Goal: Task Accomplishment & Management: Use online tool/utility

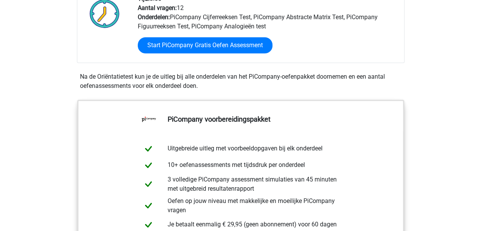
scroll to position [153, 0]
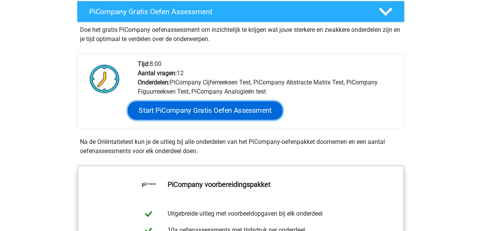
click at [212, 119] on link "Start PiCompany Gratis Oefen Assessment" at bounding box center [205, 110] width 155 height 18
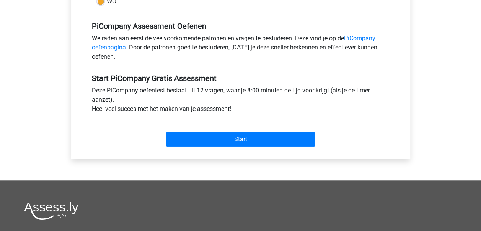
scroll to position [230, 0]
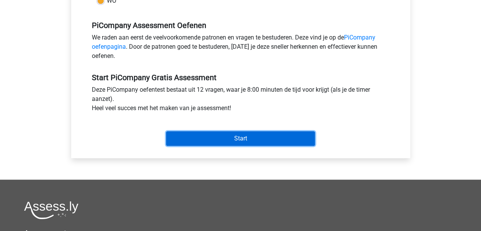
click at [233, 146] on input "Start" at bounding box center [240, 138] width 149 height 15
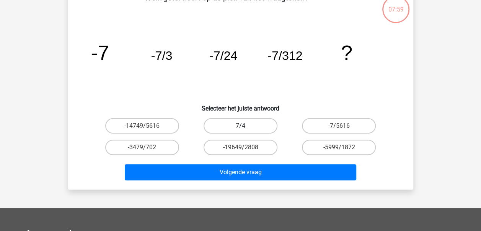
scroll to position [38, 0]
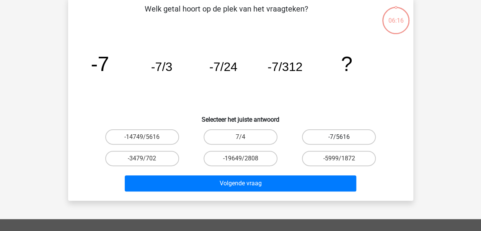
click at [338, 140] on label "-7/5616" at bounding box center [339, 136] width 74 height 15
click at [339, 140] on input "-7/5616" at bounding box center [341, 139] width 5 height 5
radio input "true"
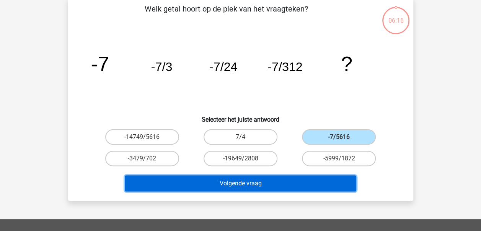
click at [271, 179] on button "Volgende vraag" at bounding box center [241, 183] width 232 height 16
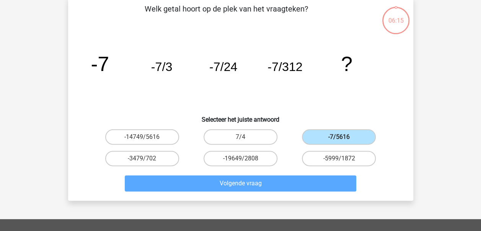
scroll to position [35, 0]
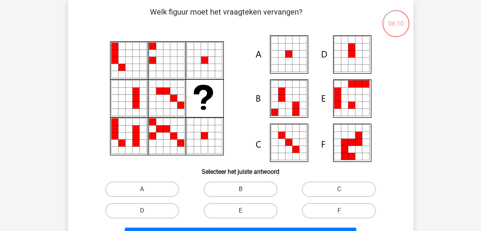
click at [293, 50] on icon at bounding box center [295, 46] width 7 height 7
click at [147, 188] on label "A" at bounding box center [142, 188] width 74 height 15
click at [147, 189] on input "A" at bounding box center [144, 191] width 5 height 5
radio input "true"
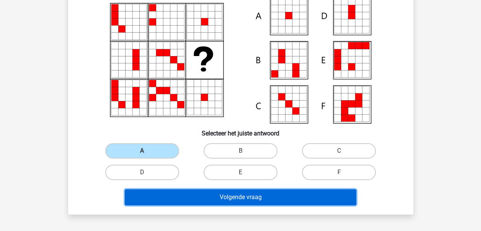
click at [259, 193] on button "Volgende vraag" at bounding box center [241, 197] width 232 height 16
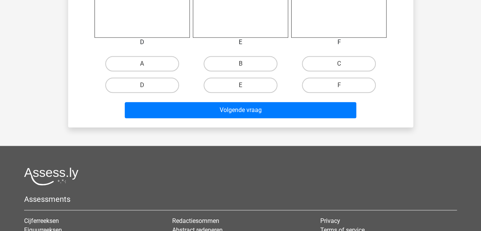
scroll to position [380, 0]
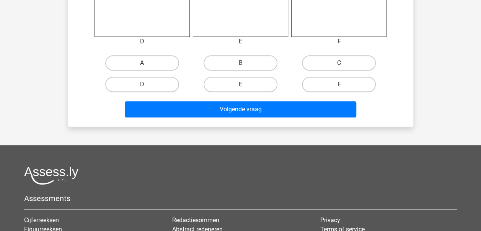
click at [244, 87] on input "E" at bounding box center [243, 86] width 5 height 5
radio input "true"
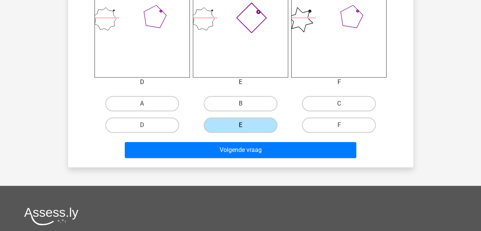
scroll to position [303, 0]
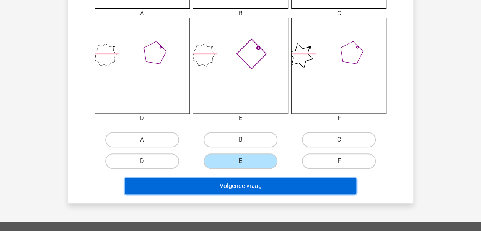
click at [233, 187] on button "Volgende vraag" at bounding box center [241, 186] width 232 height 16
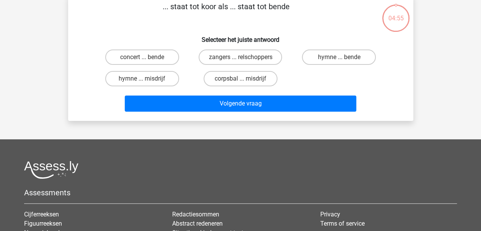
scroll to position [35, 0]
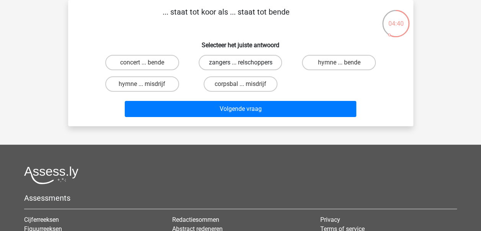
click at [230, 63] on label "zangers ... relschoppers" at bounding box center [240, 62] width 83 height 15
click at [241, 63] on input "zangers ... relschoppers" at bounding box center [243, 64] width 5 height 5
radio input "true"
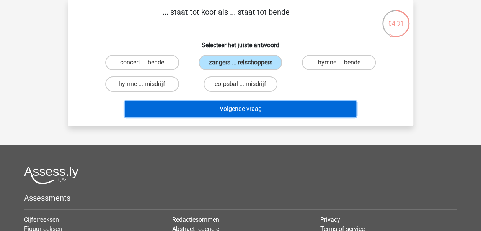
click at [247, 110] on button "Volgende vraag" at bounding box center [241, 109] width 232 height 16
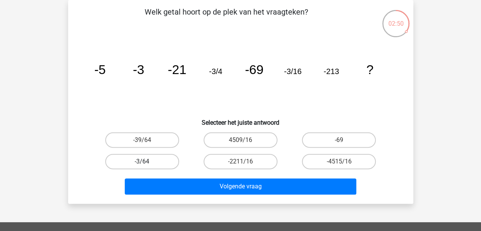
click at [133, 164] on label "-3/64" at bounding box center [142, 161] width 74 height 15
click at [142, 164] on input "-3/64" at bounding box center [144, 163] width 5 height 5
radio input "true"
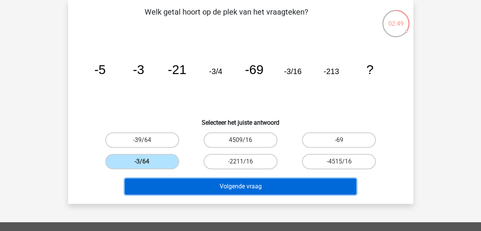
click at [205, 183] on button "Volgende vraag" at bounding box center [241, 186] width 232 height 16
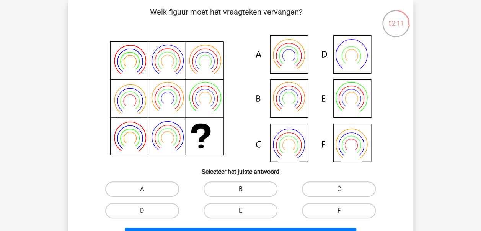
click at [258, 192] on label "B" at bounding box center [241, 188] width 74 height 15
click at [245, 192] on input "B" at bounding box center [243, 191] width 5 height 5
radio input "true"
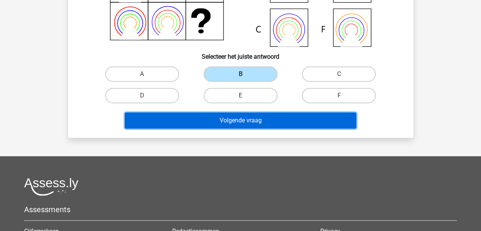
click at [264, 119] on button "Volgende vraag" at bounding box center [241, 120] width 232 height 16
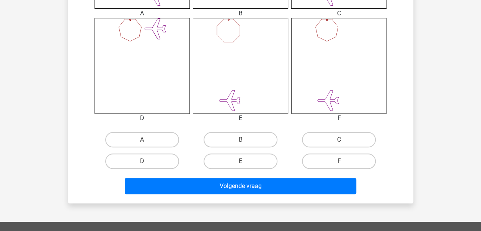
scroll to position [342, 0]
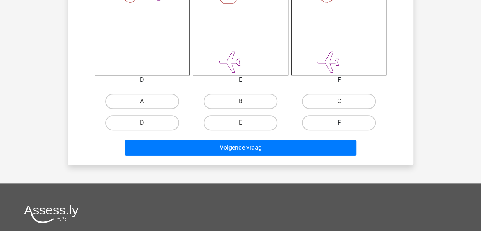
click at [336, 123] on label "F" at bounding box center [339, 122] width 74 height 15
click at [339, 123] on input "F" at bounding box center [341, 125] width 5 height 5
radio input "true"
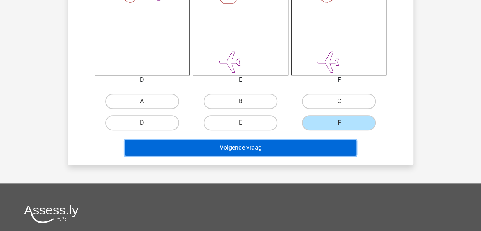
click at [267, 149] on button "Volgende vraag" at bounding box center [241, 147] width 232 height 16
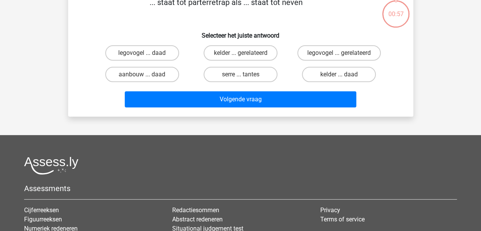
scroll to position [35, 0]
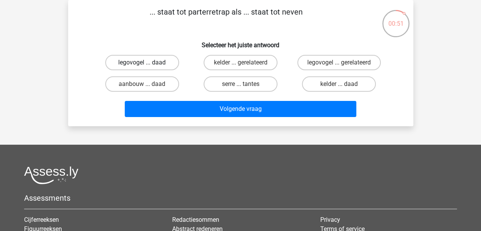
click at [135, 66] on label "legovogel ... daad" at bounding box center [142, 62] width 74 height 15
click at [142, 66] on input "legovogel ... daad" at bounding box center [144, 64] width 5 height 5
radio input "true"
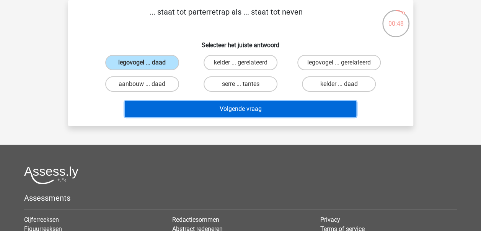
click at [241, 110] on button "Volgende vraag" at bounding box center [241, 109] width 232 height 16
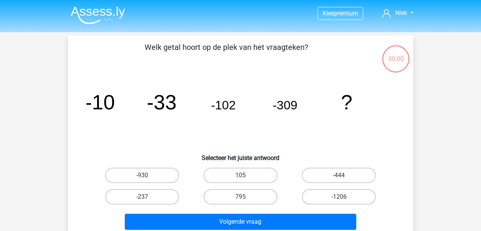
scroll to position [35, 0]
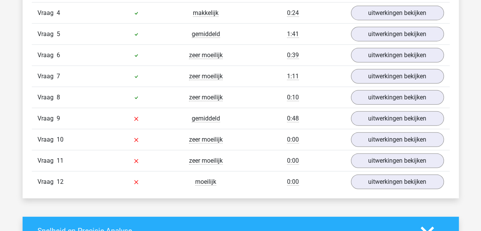
scroll to position [957, 0]
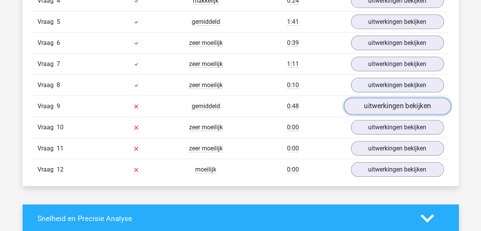
click at [395, 99] on link "uitwerkingen bekijken" at bounding box center [397, 106] width 107 height 17
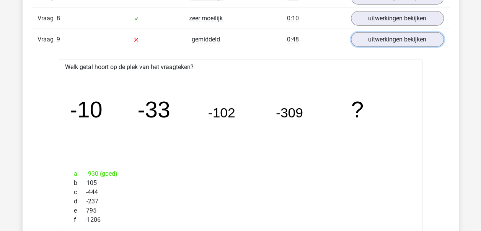
scroll to position [1034, 0]
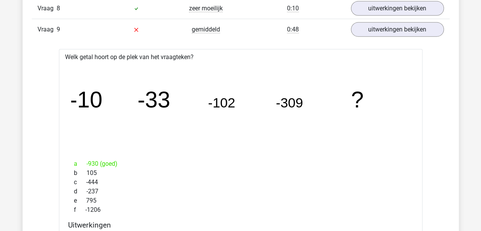
click at [96, 159] on div "a -930 (goed)" at bounding box center [240, 163] width 345 height 9
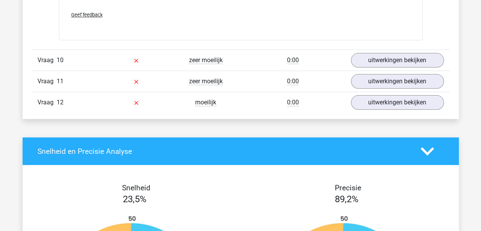
scroll to position [1494, 0]
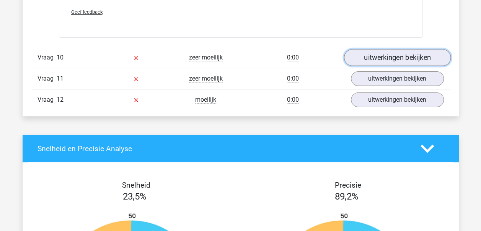
click at [390, 51] on link "uitwerkingen bekijken" at bounding box center [397, 57] width 107 height 17
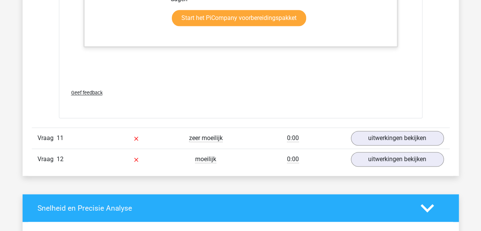
scroll to position [1953, 0]
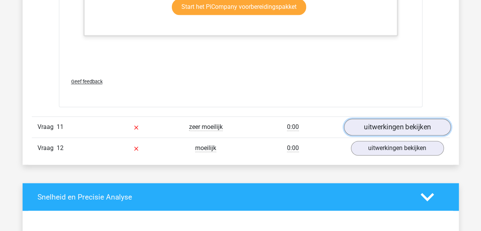
click at [389, 123] on link "uitwerkingen bekijken" at bounding box center [397, 127] width 107 height 17
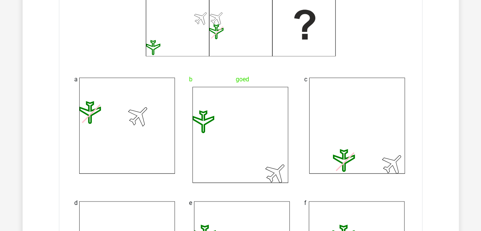
scroll to position [2260, 0]
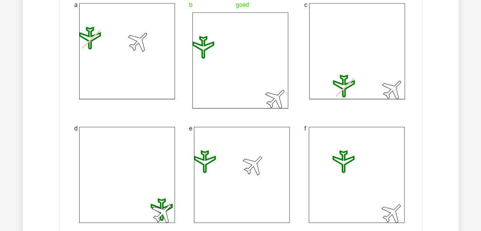
click at [240, 57] on icon at bounding box center [241, 61] width 96 height 96
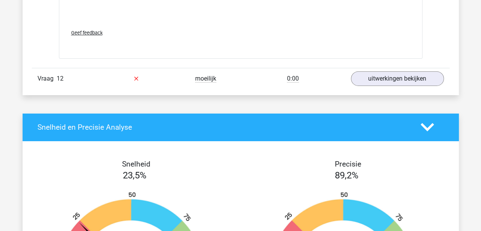
scroll to position [2719, 0]
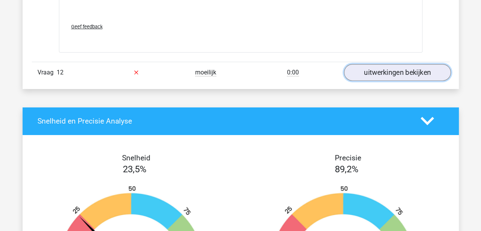
click at [388, 68] on link "uitwerkingen bekijken" at bounding box center [397, 72] width 107 height 17
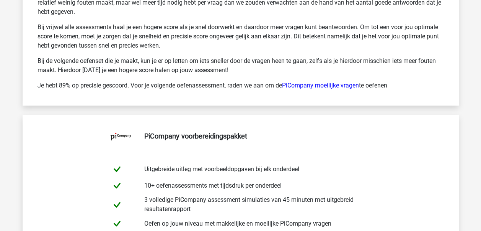
scroll to position [3332, 0]
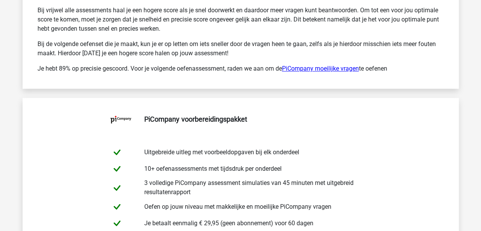
click at [318, 65] on link "PiCompany moeilijke vragen" at bounding box center [320, 68] width 77 height 7
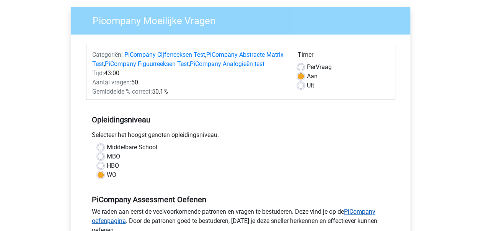
scroll to position [77, 0]
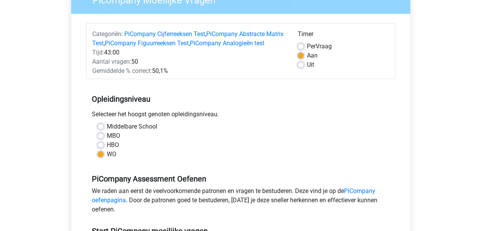
click at [307, 45] on label "Per Vraag" at bounding box center [319, 46] width 25 height 9
click at [301, 45] on input "Per Vraag" at bounding box center [301, 46] width 6 height 8
radio input "true"
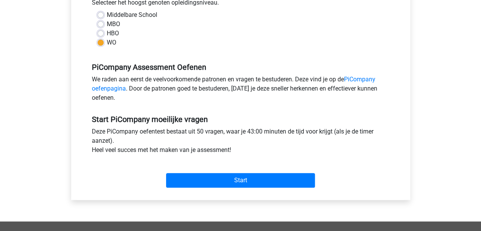
scroll to position [191, 0]
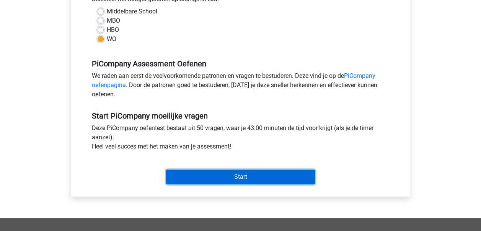
click at [243, 184] on input "Start" at bounding box center [240, 176] width 149 height 15
click at [245, 184] on input "Start" at bounding box center [240, 176] width 149 height 15
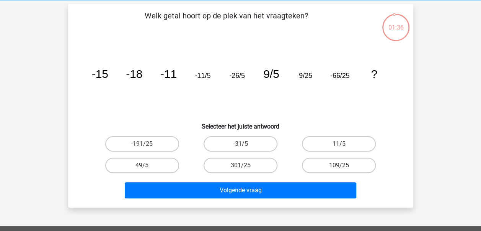
scroll to position [38, 0]
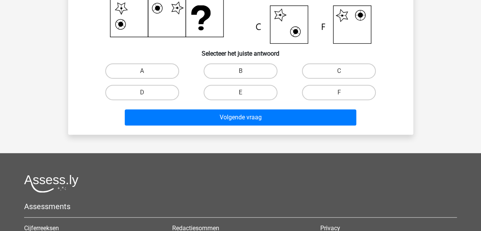
scroll to position [38, 0]
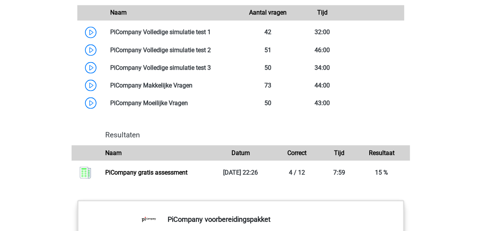
scroll to position [728, 0]
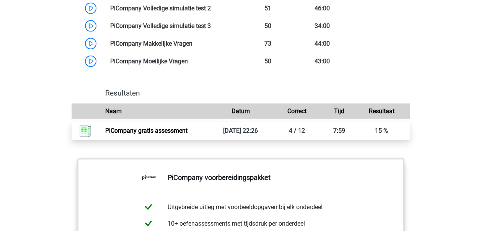
click at [148, 134] on link "PiCompany gratis assessment" at bounding box center [146, 130] width 82 height 7
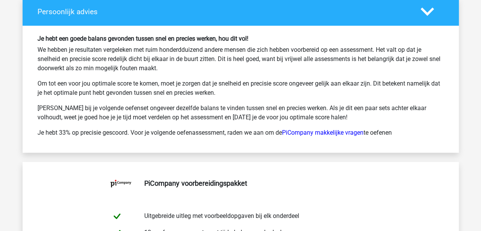
scroll to position [1417, 0]
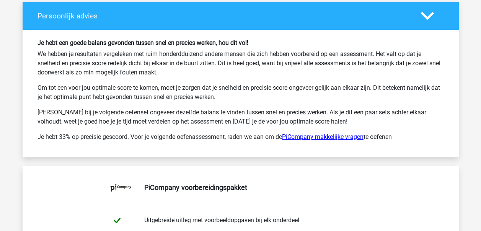
click at [321, 133] on link "PiCompany makkelijke vragen" at bounding box center [323, 136] width 82 height 7
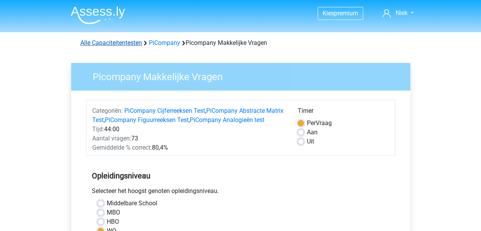
click at [115, 42] on link "Alle Capaciteitentesten" at bounding box center [111, 42] width 62 height 7
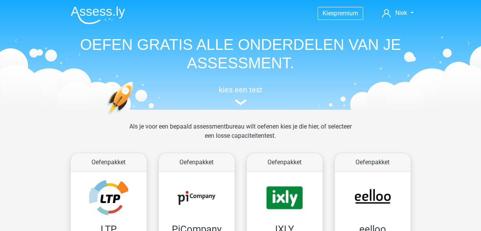
scroll to position [325, 0]
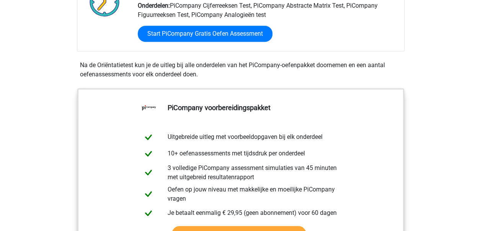
scroll to position [153, 0]
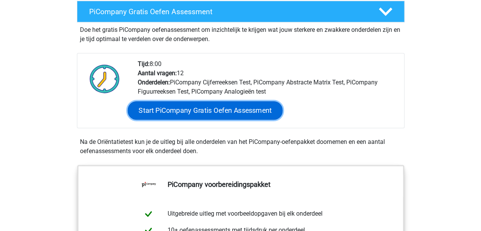
click at [200, 118] on link "Start PiCompany Gratis Oefen Assessment" at bounding box center [205, 110] width 155 height 18
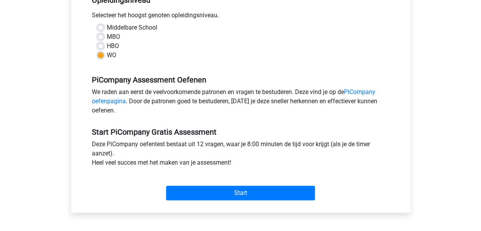
scroll to position [191, 0]
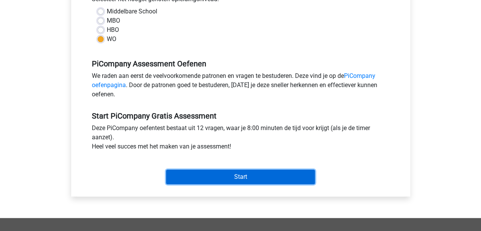
click at [235, 184] on input "Start" at bounding box center [240, 176] width 149 height 15
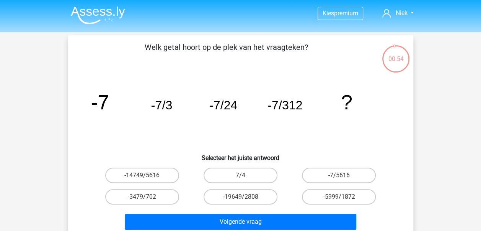
scroll to position [38, 0]
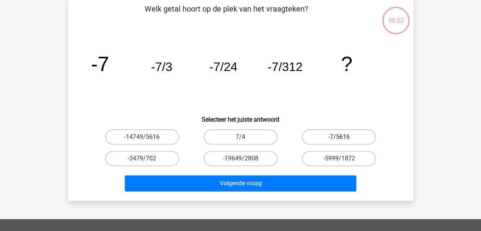
click at [336, 131] on label "-7/5616" at bounding box center [339, 136] width 74 height 15
click at [339, 137] on input "-7/5616" at bounding box center [341, 139] width 5 height 5
radio input "true"
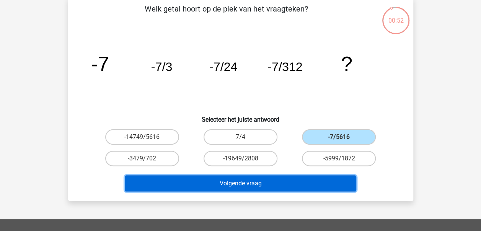
click at [280, 182] on button "Volgende vraag" at bounding box center [241, 183] width 232 height 16
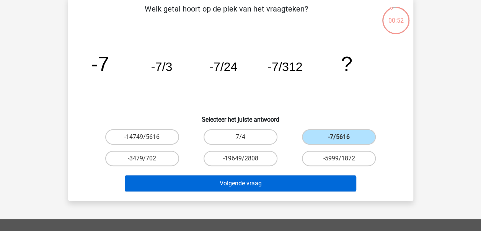
scroll to position [35, 0]
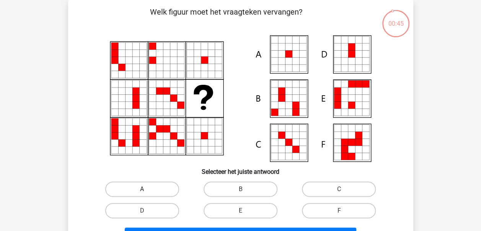
click at [157, 188] on label "A" at bounding box center [142, 188] width 74 height 15
click at [147, 189] on input "A" at bounding box center [144, 191] width 5 height 5
radio input "true"
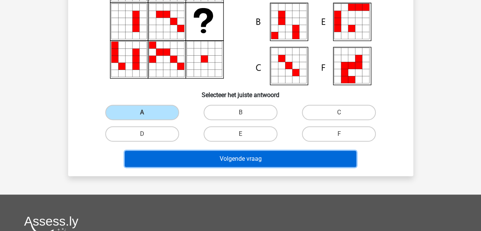
click at [236, 161] on button "Volgende vraag" at bounding box center [241, 159] width 232 height 16
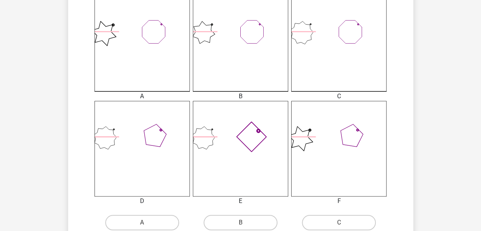
scroll to position [265, 0]
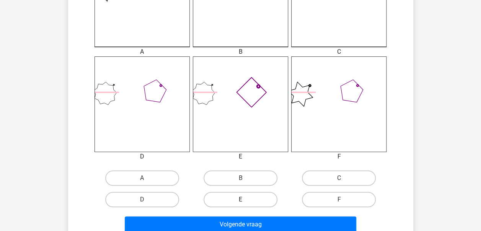
click at [249, 201] on label "E" at bounding box center [241, 198] width 74 height 15
click at [245, 201] on input "E" at bounding box center [243, 201] width 5 height 5
radio input "true"
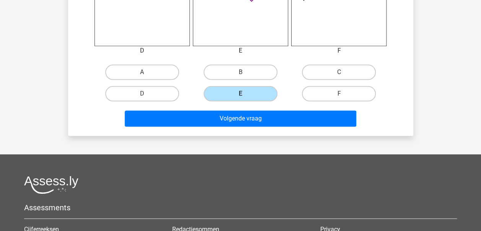
scroll to position [383, 0]
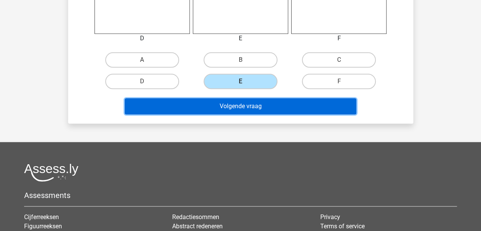
click at [241, 108] on button "Volgende vraag" at bounding box center [241, 106] width 232 height 16
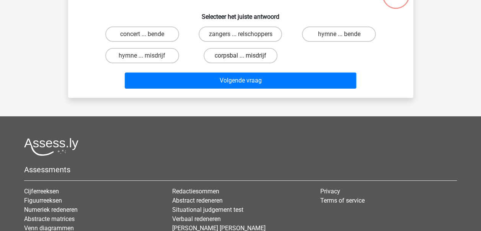
scroll to position [35, 0]
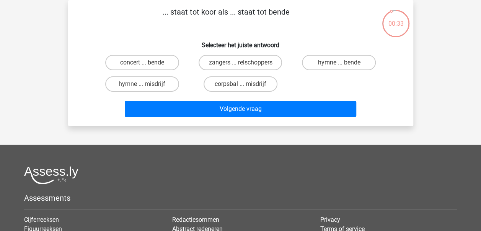
click at [245, 65] on input "zangers ... relschoppers" at bounding box center [243, 64] width 5 height 5
radio input "true"
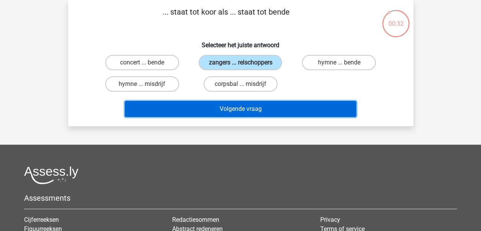
click at [247, 106] on button "Volgende vraag" at bounding box center [241, 109] width 232 height 16
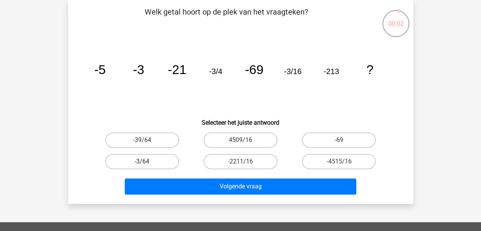
click at [159, 161] on label "-3/64" at bounding box center [142, 161] width 74 height 15
click at [147, 161] on input "-3/64" at bounding box center [144, 163] width 5 height 5
radio input "true"
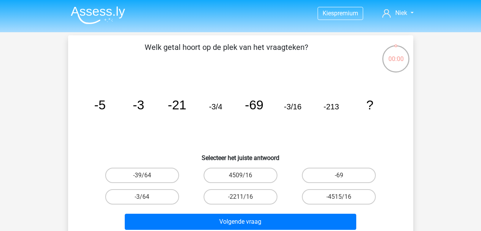
scroll to position [35, 0]
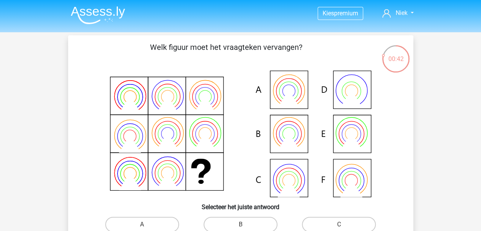
scroll to position [38, 0]
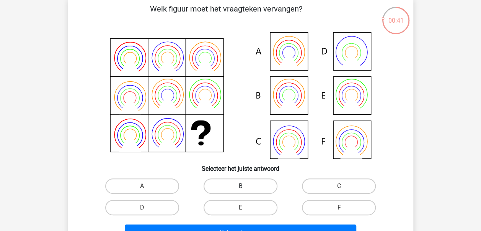
click at [229, 188] on label "B" at bounding box center [241, 185] width 74 height 15
click at [241, 188] on input "B" at bounding box center [243, 188] width 5 height 5
radio input "true"
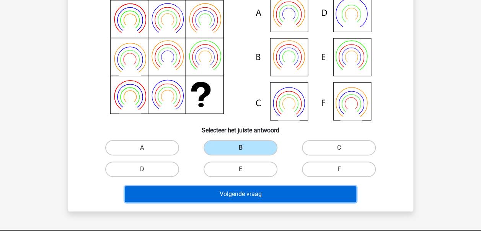
click at [238, 197] on button "Volgende vraag" at bounding box center [241, 194] width 232 height 16
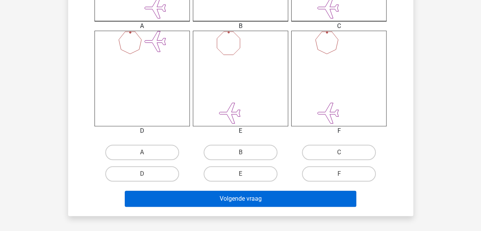
scroll to position [303, 0]
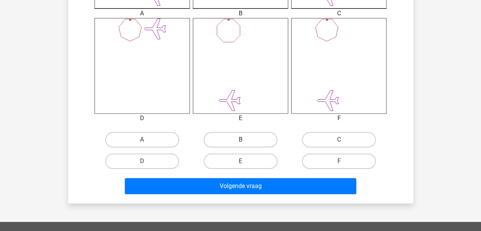
click at [249, 139] on label "B" at bounding box center [241, 139] width 74 height 15
click at [245, 139] on input "B" at bounding box center [243, 141] width 5 height 5
radio input "true"
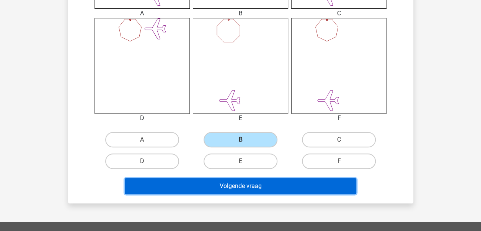
click at [252, 185] on button "Volgende vraag" at bounding box center [241, 186] width 232 height 16
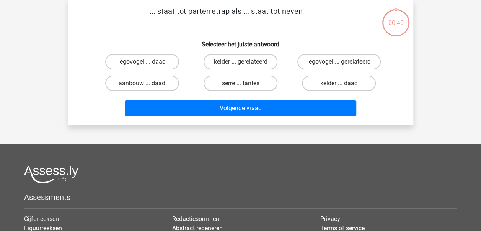
scroll to position [35, 0]
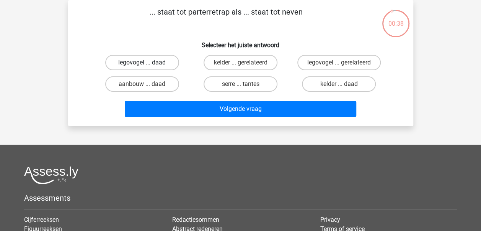
click at [136, 61] on label "legovogel ... daad" at bounding box center [142, 62] width 74 height 15
click at [142, 62] on input "legovogel ... daad" at bounding box center [144, 64] width 5 height 5
radio input "true"
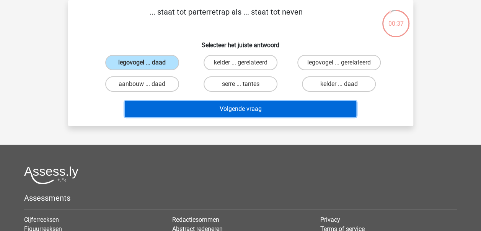
click at [259, 108] on button "Volgende vraag" at bounding box center [241, 109] width 232 height 16
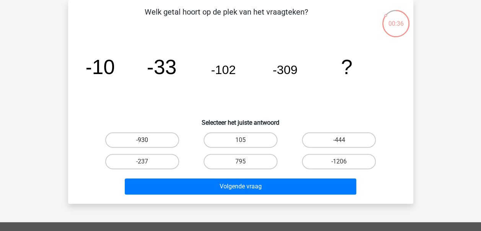
click at [141, 139] on label "-930" at bounding box center [142, 139] width 74 height 15
click at [142, 140] on input "-930" at bounding box center [144, 142] width 5 height 5
radio input "true"
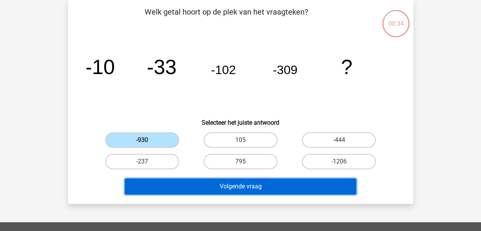
click at [238, 186] on button "Volgende vraag" at bounding box center [241, 186] width 232 height 16
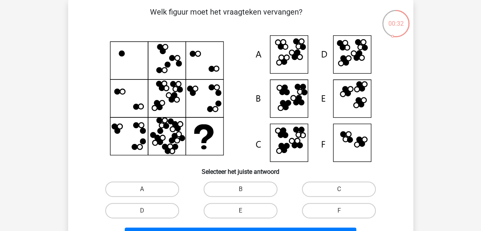
click at [352, 45] on icon at bounding box center [241, 98] width 309 height 126
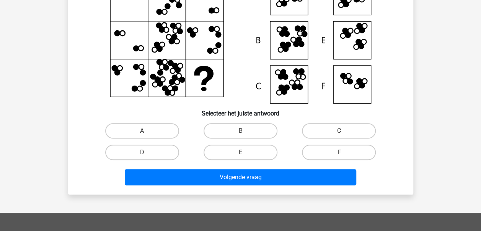
scroll to position [112, 0]
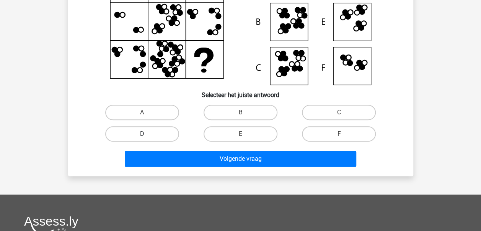
click at [149, 134] on label "D" at bounding box center [142, 133] width 74 height 15
click at [147, 134] on input "D" at bounding box center [144, 136] width 5 height 5
radio input "true"
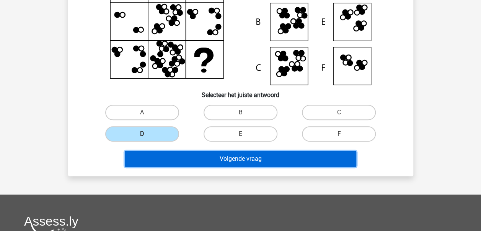
click at [239, 159] on button "Volgende vraag" at bounding box center [241, 159] width 232 height 16
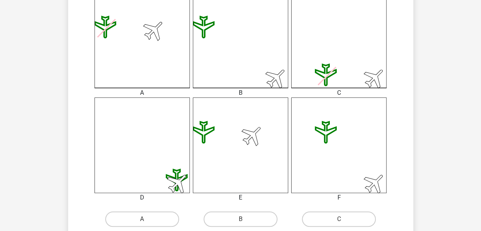
scroll to position [227, 0]
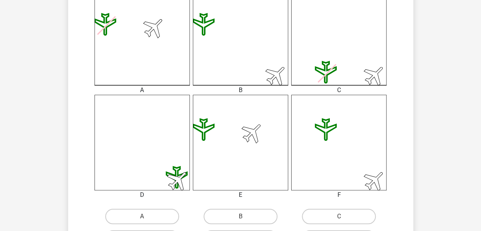
click at [243, 218] on input "B" at bounding box center [243, 218] width 5 height 5
radio input "true"
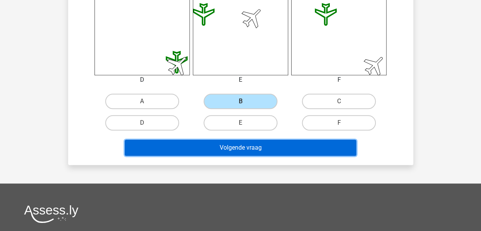
click at [246, 144] on button "Volgende vraag" at bounding box center [241, 147] width 232 height 16
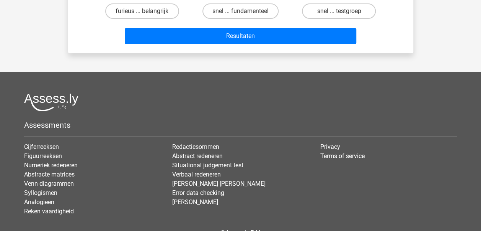
scroll to position [35, 0]
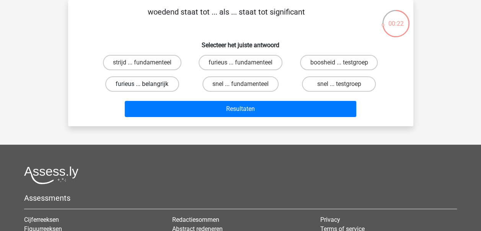
click at [139, 84] on label "furieus ... belangrijk" at bounding box center [142, 83] width 74 height 15
click at [142, 84] on input "furieus ... belangrijk" at bounding box center [144, 86] width 5 height 5
radio input "true"
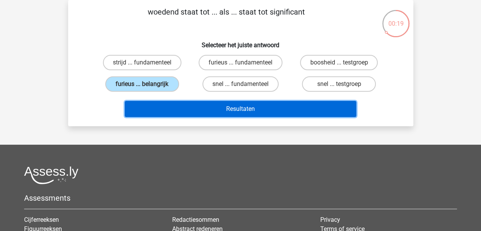
click at [240, 108] on button "Resultaten" at bounding box center [241, 109] width 232 height 16
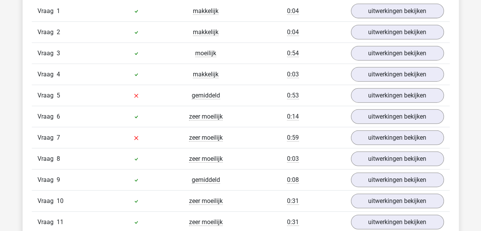
scroll to position [881, 0]
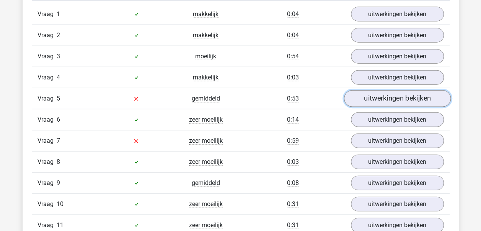
click at [383, 97] on link "uitwerkingen bekijken" at bounding box center [397, 98] width 107 height 17
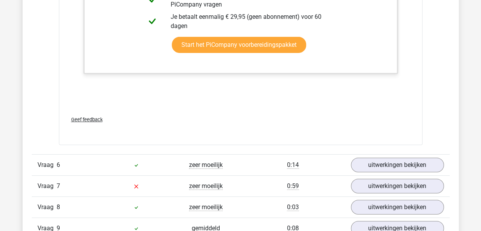
scroll to position [1379, 0]
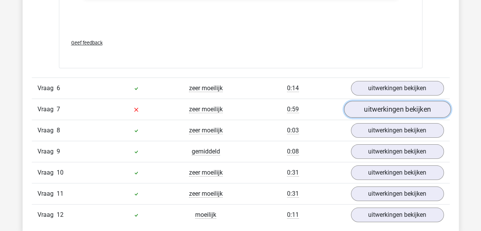
click at [423, 106] on link "uitwerkingen bekijken" at bounding box center [397, 109] width 107 height 17
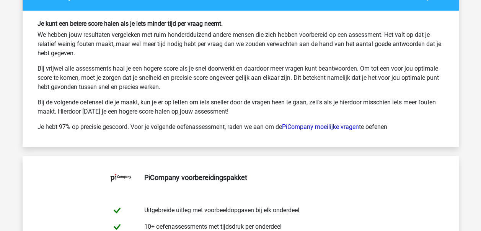
scroll to position [2604, 0]
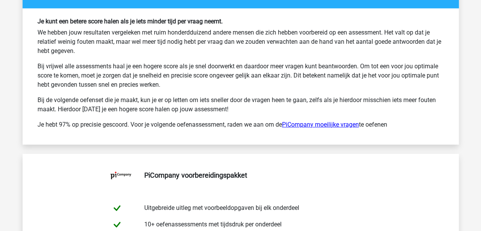
click at [314, 121] on link "PiCompany moeilijke vragen" at bounding box center [320, 124] width 77 height 7
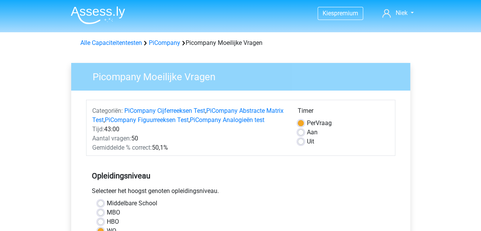
click at [307, 141] on label "Uit" at bounding box center [310, 141] width 7 height 9
click at [302, 141] on input "Uit" at bounding box center [301, 141] width 6 height 8
radio input "true"
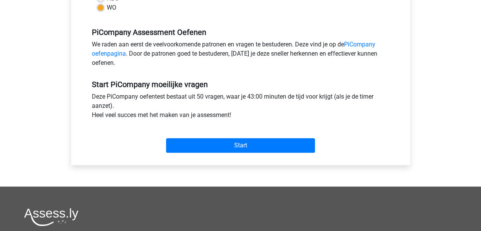
scroll to position [230, 0]
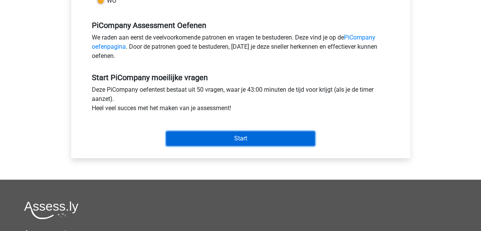
click at [241, 145] on input "Start" at bounding box center [240, 138] width 149 height 15
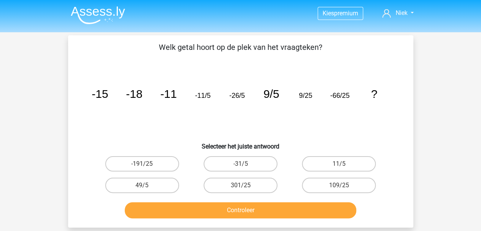
click at [339, 185] on input "109/25" at bounding box center [341, 187] width 5 height 5
radio input "true"
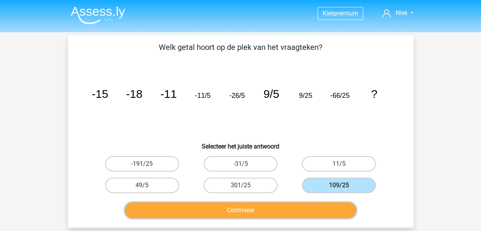
click at [301, 206] on button "Controleer" at bounding box center [241, 210] width 232 height 16
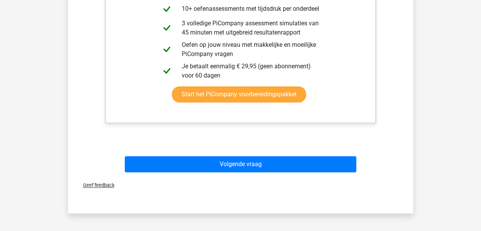
scroll to position [306, 0]
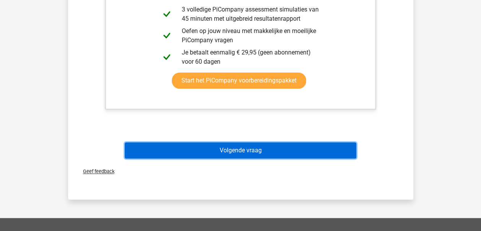
click at [264, 153] on button "Volgende vraag" at bounding box center [241, 150] width 232 height 16
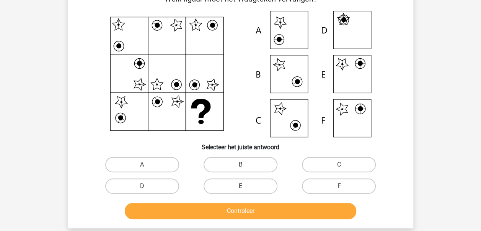
scroll to position [35, 0]
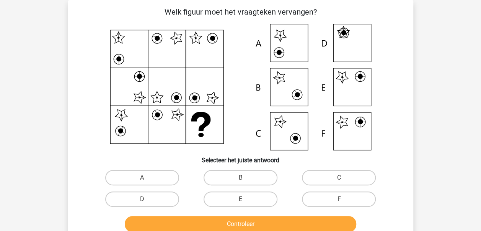
click at [350, 118] on icon at bounding box center [241, 87] width 309 height 126
click at [347, 200] on label "F" at bounding box center [339, 198] width 74 height 15
click at [344, 200] on input "F" at bounding box center [341, 201] width 5 height 5
radio input "true"
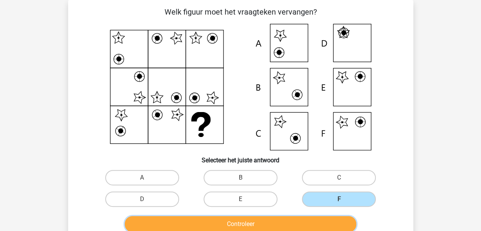
click at [328, 219] on button "Controleer" at bounding box center [241, 224] width 232 height 16
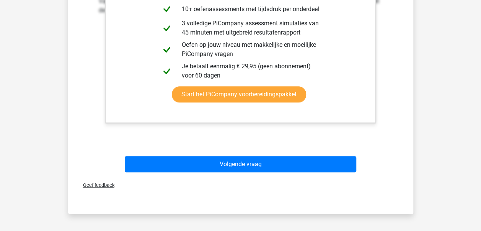
scroll to position [380, 0]
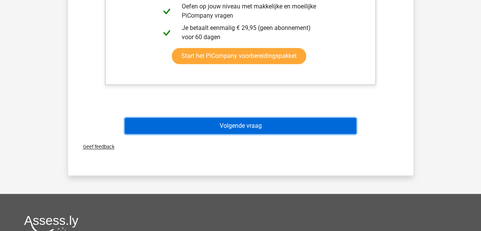
click at [233, 126] on button "Volgende vraag" at bounding box center [241, 126] width 232 height 16
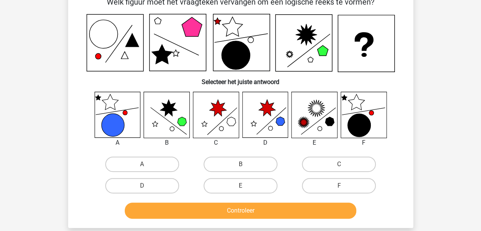
scroll to position [38, 0]
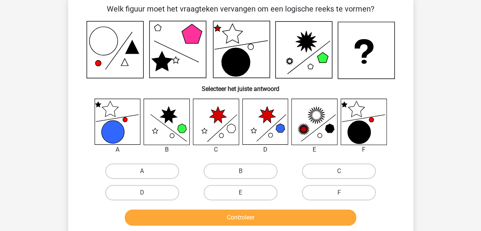
click at [363, 120] on icon at bounding box center [364, 122] width 46 height 46
click at [358, 121] on icon at bounding box center [359, 132] width 23 height 23
click at [357, 123] on icon at bounding box center [359, 132] width 23 height 23
click at [343, 198] on label "F" at bounding box center [339, 192] width 74 height 15
click at [343, 197] on input "F" at bounding box center [341, 194] width 5 height 5
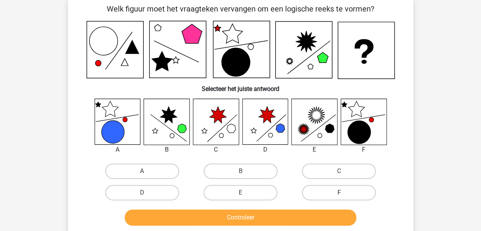
radio input "true"
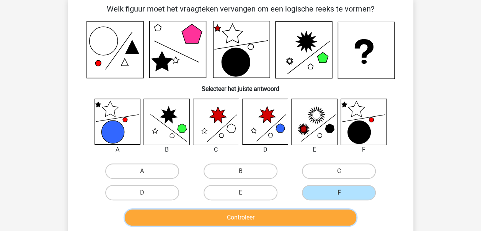
click at [319, 217] on button "Controleer" at bounding box center [241, 217] width 232 height 16
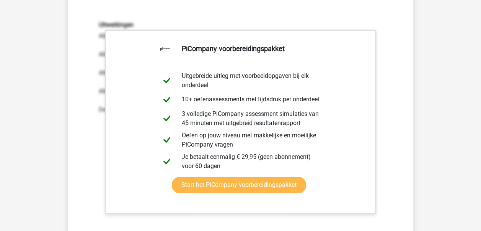
scroll to position [306, 0]
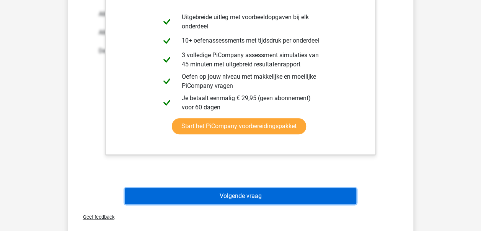
click at [238, 188] on button "Volgende vraag" at bounding box center [241, 196] width 232 height 16
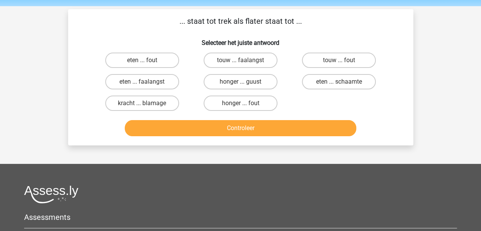
scroll to position [0, 0]
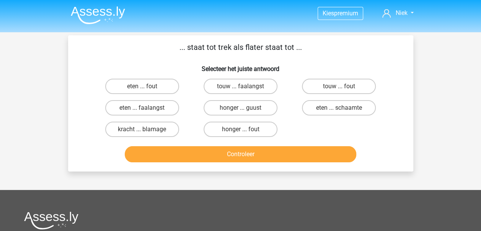
click at [144, 131] on input "kracht ... blamage" at bounding box center [144, 131] width 5 height 5
radio input "true"
click at [322, 107] on label "eten ... schaamte" at bounding box center [339, 107] width 74 height 15
click at [339, 108] on input "eten ... schaamte" at bounding box center [341, 110] width 5 height 5
radio input "true"
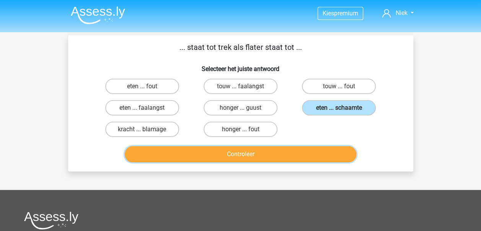
click at [252, 155] on button "Controleer" at bounding box center [241, 154] width 232 height 16
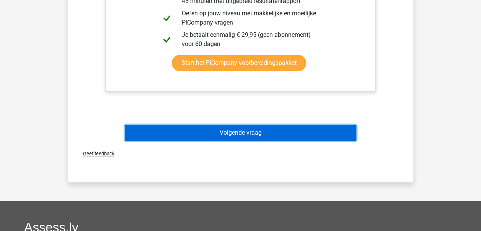
click at [260, 133] on button "Volgende vraag" at bounding box center [241, 132] width 232 height 16
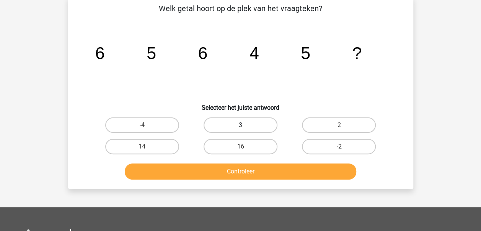
scroll to position [35, 0]
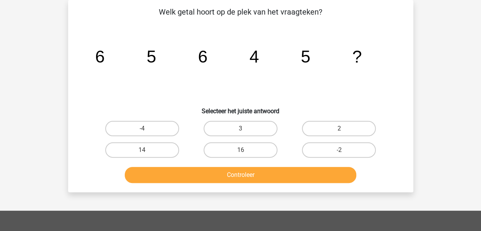
click at [244, 131] on input "3" at bounding box center [243, 130] width 5 height 5
radio input "true"
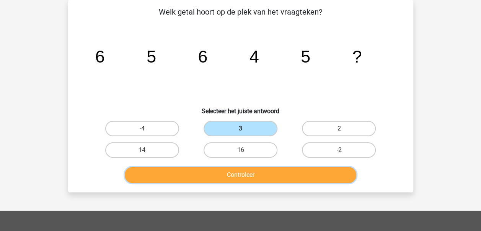
click at [244, 175] on button "Controleer" at bounding box center [241, 175] width 232 height 16
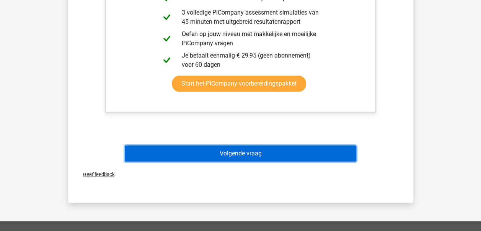
click at [255, 154] on button "Volgende vraag" at bounding box center [241, 153] width 232 height 16
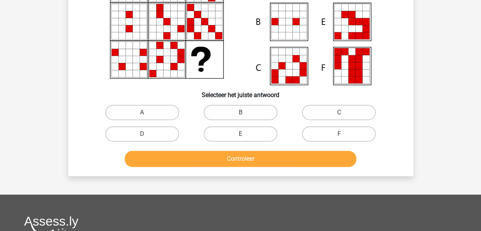
scroll to position [115, 0]
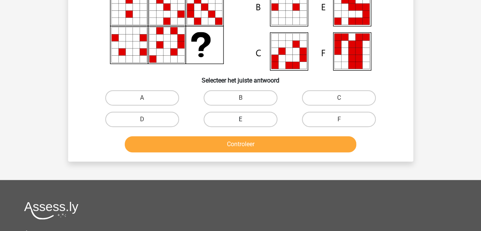
click at [240, 116] on label "E" at bounding box center [241, 118] width 74 height 15
click at [241, 119] on input "E" at bounding box center [243, 121] width 5 height 5
radio input "true"
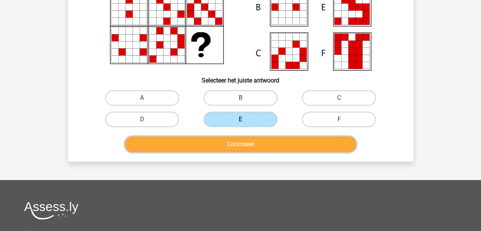
click at [242, 144] on button "Controleer" at bounding box center [241, 144] width 232 height 16
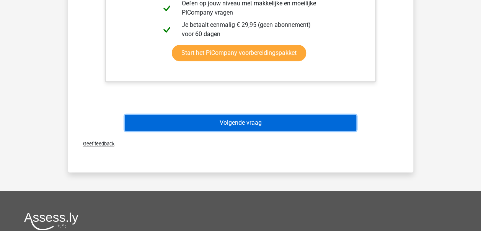
click at [240, 121] on button "Volgende vraag" at bounding box center [241, 123] width 232 height 16
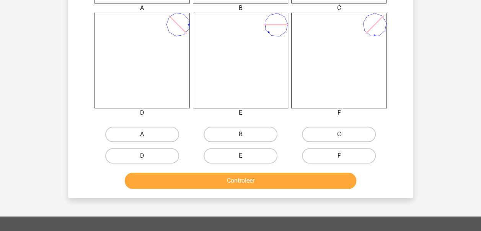
scroll to position [306, 0]
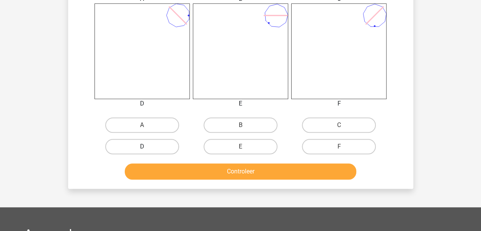
click at [162, 149] on label "D" at bounding box center [142, 146] width 74 height 15
click at [147, 149] on input "D" at bounding box center [144, 148] width 5 height 5
radio input "true"
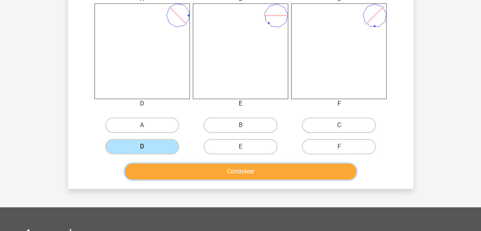
click at [198, 170] on button "Controleer" at bounding box center [241, 171] width 232 height 16
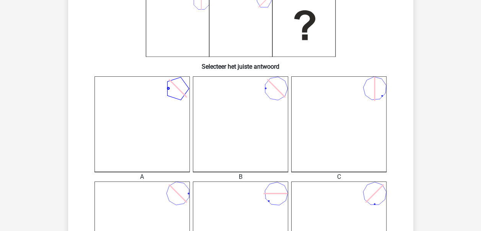
scroll to position [153, 0]
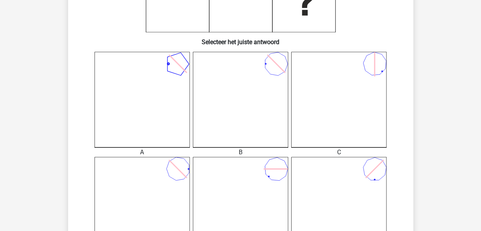
click at [259, 73] on icon at bounding box center [240, 99] width 95 height 95
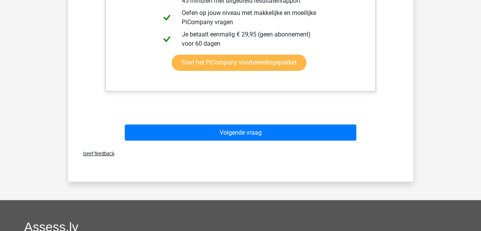
scroll to position [613, 0]
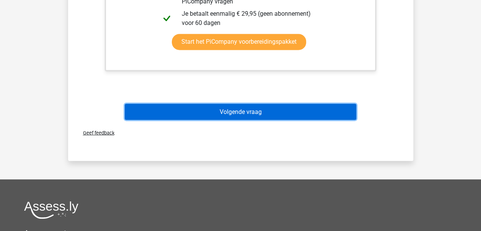
click at [253, 112] on button "Volgende vraag" at bounding box center [241, 111] width 232 height 16
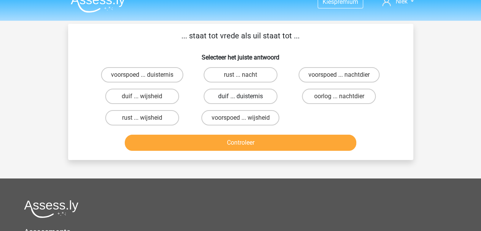
scroll to position [0, 0]
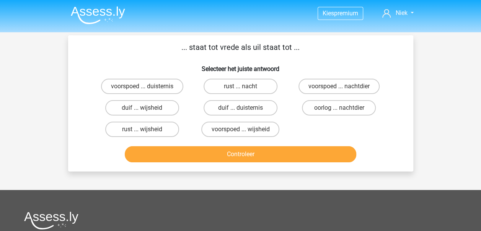
click at [142, 108] on input "duif ... wijsheid" at bounding box center [144, 110] width 5 height 5
radio input "true"
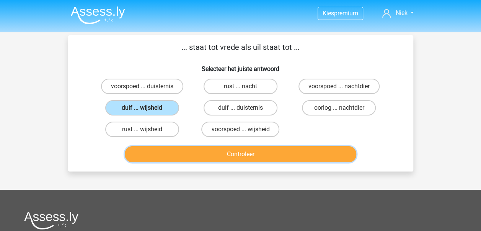
click at [240, 154] on button "Controleer" at bounding box center [241, 154] width 232 height 16
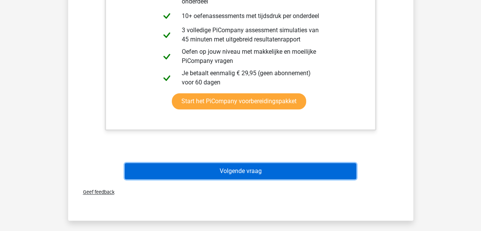
click at [237, 170] on button "Volgende vraag" at bounding box center [241, 171] width 232 height 16
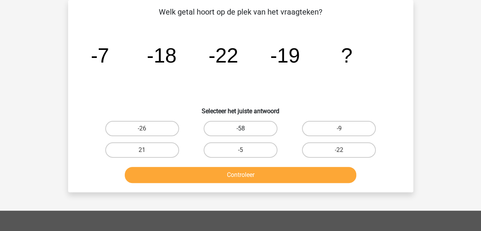
scroll to position [35, 0]
click at [350, 128] on label "-9" at bounding box center [339, 128] width 74 height 15
click at [344, 128] on input "-9" at bounding box center [341, 130] width 5 height 5
radio input "true"
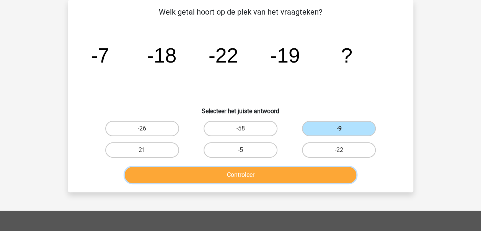
click at [287, 180] on button "Controleer" at bounding box center [241, 175] width 232 height 16
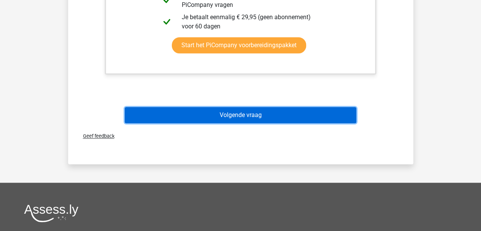
click at [267, 107] on button "Volgende vraag" at bounding box center [241, 115] width 232 height 16
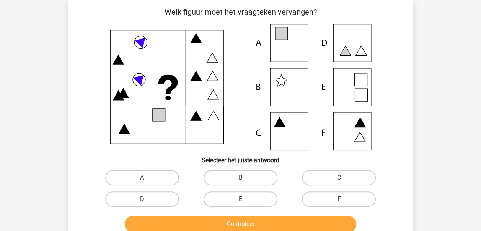
click at [281, 34] on icon at bounding box center [281, 33] width 13 height 13
click at [159, 180] on label "A" at bounding box center [142, 177] width 74 height 15
click at [147, 180] on input "A" at bounding box center [144, 179] width 5 height 5
radio input "true"
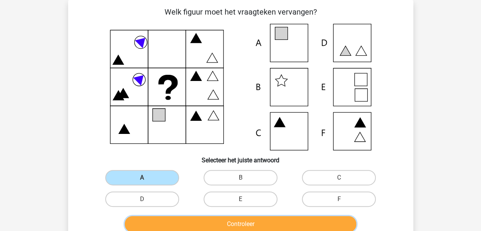
click at [234, 224] on button "Controleer" at bounding box center [241, 224] width 232 height 16
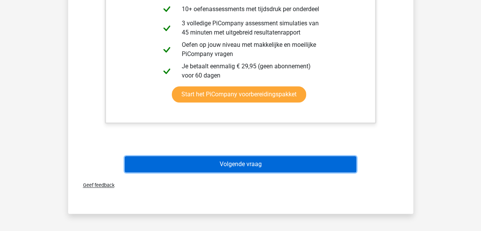
click at [239, 162] on button "Volgende vraag" at bounding box center [241, 164] width 232 height 16
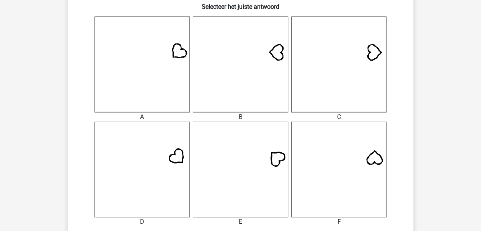
scroll to position [303, 0]
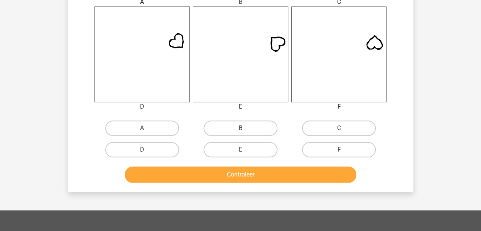
click at [253, 126] on label "B" at bounding box center [241, 127] width 74 height 15
click at [245, 128] on input "B" at bounding box center [243, 130] width 5 height 5
radio input "true"
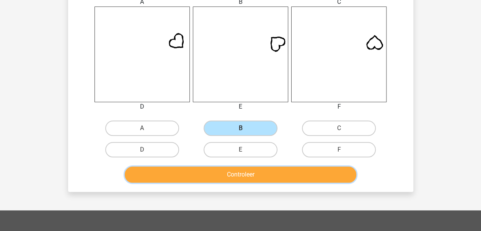
click at [268, 181] on button "Controleer" at bounding box center [241, 174] width 232 height 16
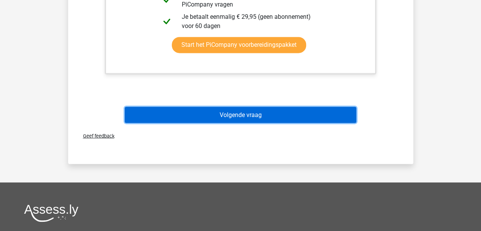
click at [250, 115] on button "Volgende vraag" at bounding box center [241, 114] width 232 height 16
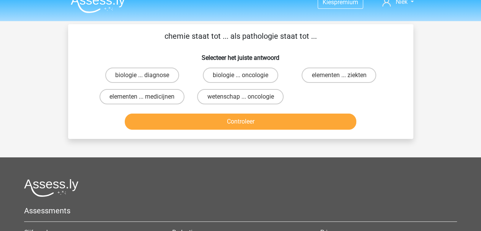
scroll to position [0, 0]
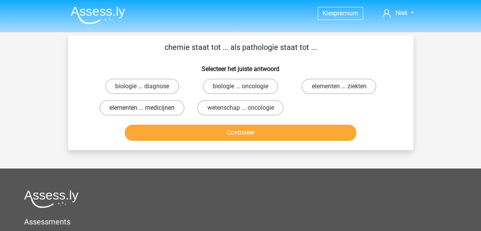
click at [158, 110] on label "elementen ... medicijnen" at bounding box center [142, 107] width 85 height 15
click at [147, 110] on input "elementen ... medicijnen" at bounding box center [144, 110] width 5 height 5
radio input "true"
click at [326, 86] on label "elementen ... ziekten" at bounding box center [339, 86] width 75 height 15
click at [339, 86] on input "elementen ... ziekten" at bounding box center [341, 88] width 5 height 5
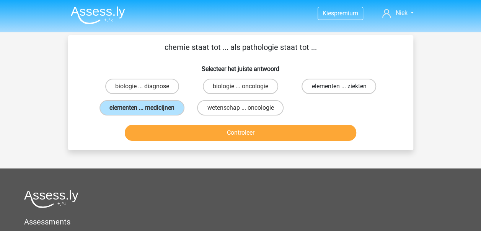
radio input "true"
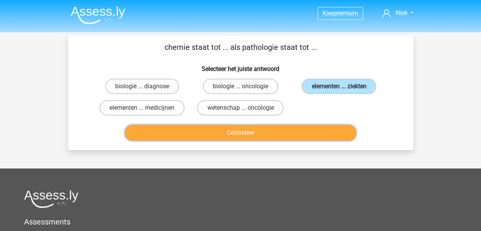
click at [241, 132] on button "Controleer" at bounding box center [241, 132] width 232 height 16
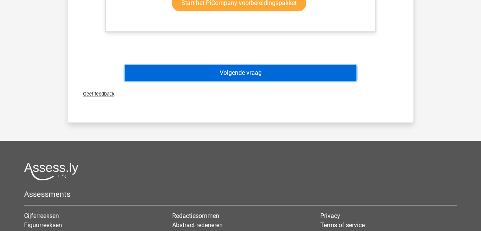
click at [239, 75] on button "Volgende vraag" at bounding box center [241, 73] width 232 height 16
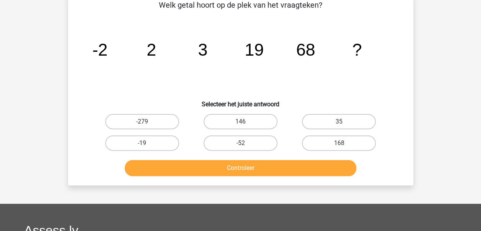
scroll to position [35, 0]
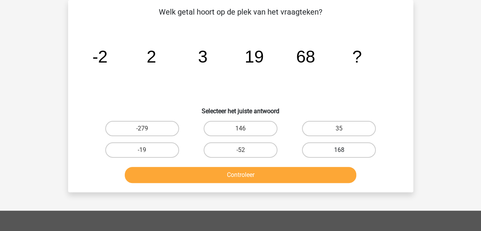
click at [331, 150] on label "168" at bounding box center [339, 149] width 74 height 15
click at [339, 150] on input "168" at bounding box center [341, 152] width 5 height 5
radio input "true"
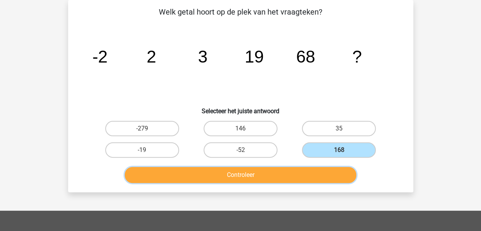
click at [270, 173] on button "Controleer" at bounding box center [241, 175] width 232 height 16
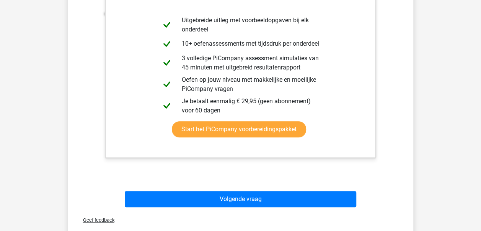
scroll to position [265, 0]
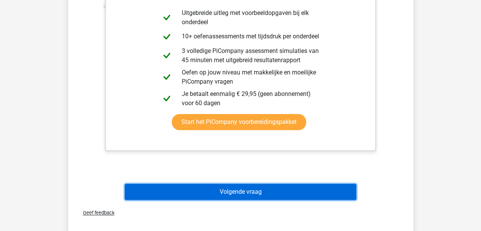
click at [264, 188] on button "Volgende vraag" at bounding box center [241, 191] width 232 height 16
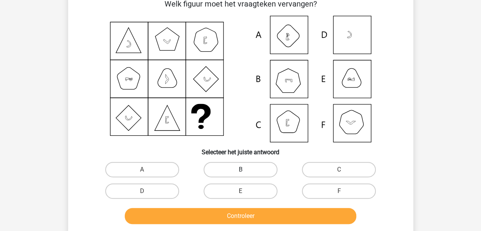
scroll to position [35, 0]
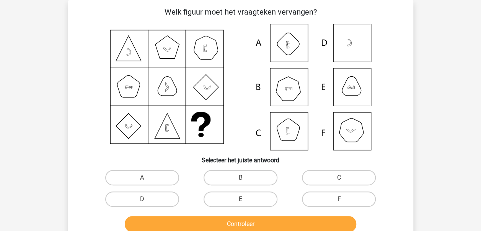
click at [294, 91] on icon at bounding box center [241, 87] width 309 height 126
click at [291, 86] on icon at bounding box center [241, 87] width 309 height 126
click at [356, 87] on icon at bounding box center [241, 87] width 309 height 126
click at [241, 201] on input "E" at bounding box center [243, 201] width 5 height 5
radio input "true"
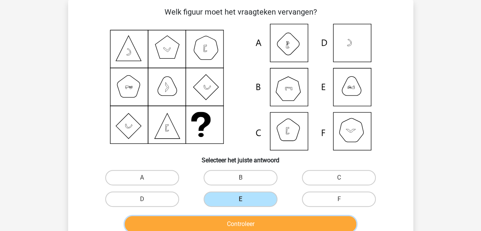
click at [249, 223] on button "Controleer" at bounding box center [241, 224] width 232 height 16
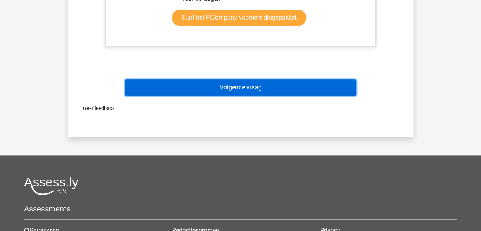
click at [257, 85] on button "Volgende vraag" at bounding box center [241, 87] width 232 height 16
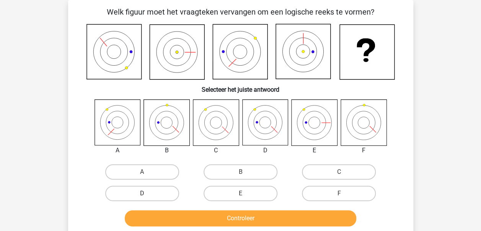
click at [151, 191] on label "D" at bounding box center [142, 192] width 74 height 15
click at [147, 193] on input "D" at bounding box center [144, 195] width 5 height 5
radio input "true"
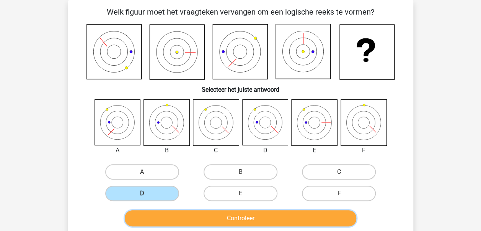
click at [247, 215] on button "Controleer" at bounding box center [241, 218] width 232 height 16
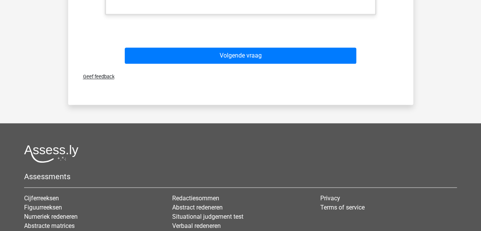
scroll to position [457, 0]
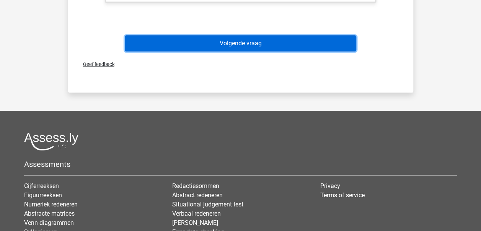
click at [248, 46] on button "Volgende vraag" at bounding box center [241, 43] width 232 height 16
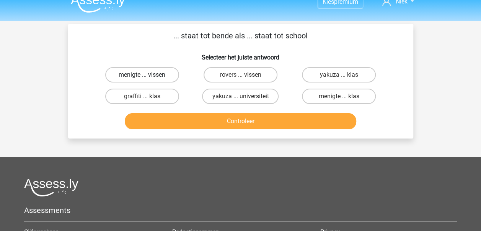
scroll to position [0, 0]
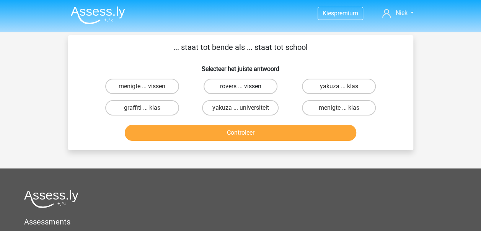
click at [249, 86] on label "rovers ... vissen" at bounding box center [241, 86] width 74 height 15
click at [245, 86] on input "rovers ... vissen" at bounding box center [243, 88] width 5 height 5
radio input "true"
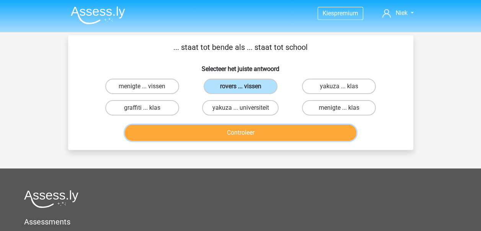
click at [247, 129] on button "Controleer" at bounding box center [241, 132] width 232 height 16
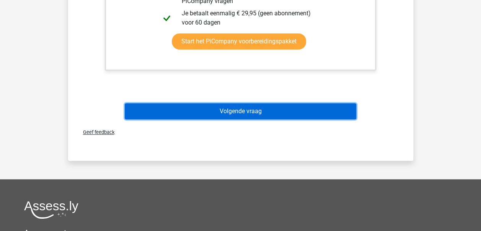
click at [236, 108] on button "Volgende vraag" at bounding box center [241, 111] width 232 height 16
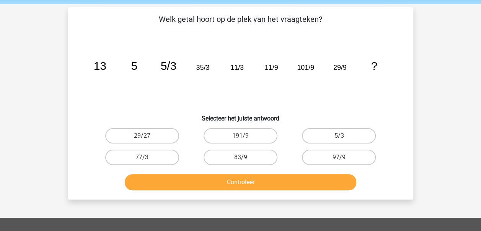
scroll to position [38, 0]
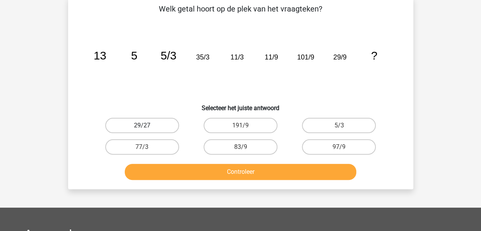
click at [153, 119] on label "29/27" at bounding box center [142, 125] width 74 height 15
click at [147, 125] on input "29/27" at bounding box center [144, 127] width 5 height 5
radio input "true"
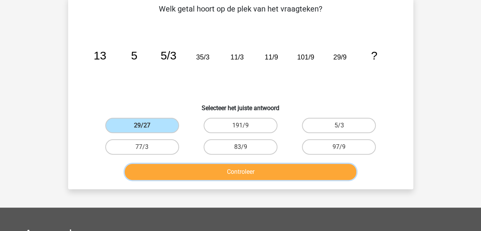
click at [237, 171] on button "Controleer" at bounding box center [241, 172] width 232 height 16
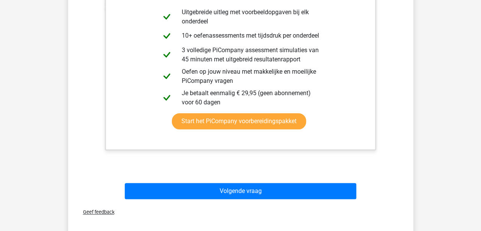
scroll to position [268, 0]
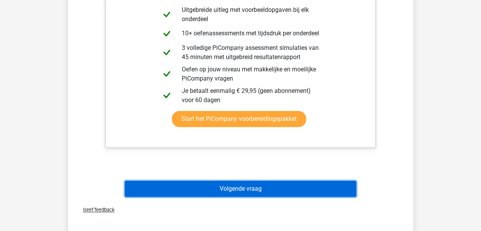
click at [233, 189] on button "Volgende vraag" at bounding box center [241, 188] width 232 height 16
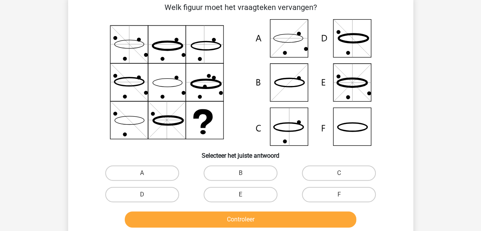
scroll to position [38, 0]
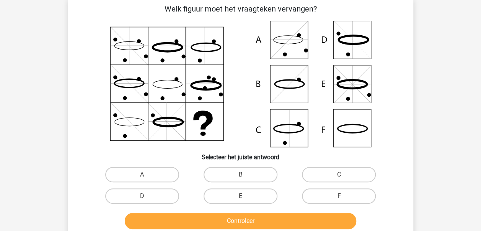
click at [350, 128] on icon at bounding box center [241, 84] width 309 height 126
click at [338, 198] on label "F" at bounding box center [339, 195] width 74 height 15
click at [339, 198] on input "F" at bounding box center [341, 198] width 5 height 5
radio input "true"
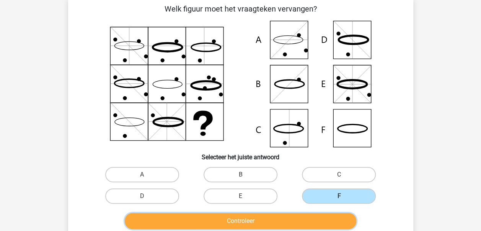
click at [291, 219] on button "Controleer" at bounding box center [241, 221] width 232 height 16
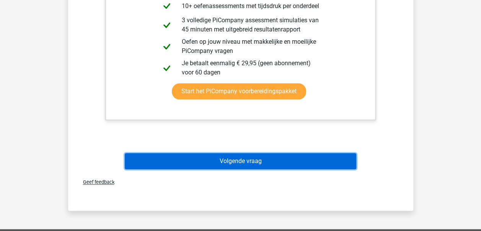
click at [263, 159] on button "Volgende vraag" at bounding box center [241, 161] width 232 height 16
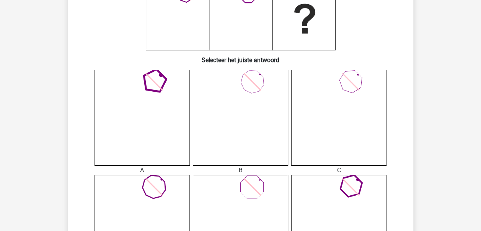
scroll to position [153, 0]
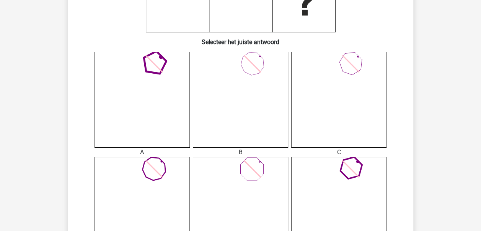
click at [159, 175] on icon at bounding box center [142, 204] width 95 height 95
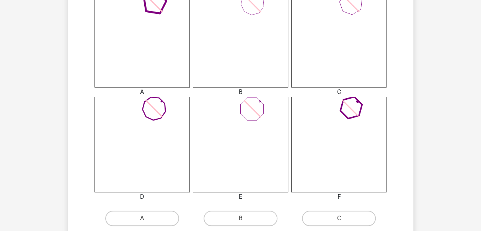
scroll to position [230, 0]
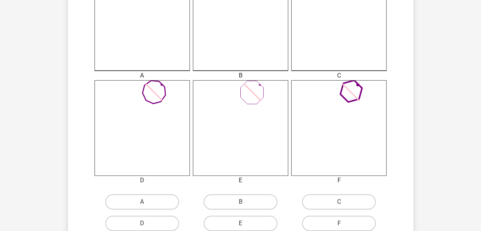
click at [139, 110] on icon at bounding box center [142, 127] width 95 height 95
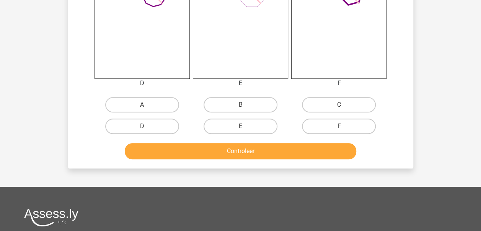
scroll to position [345, 0]
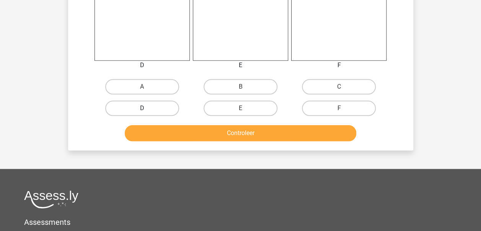
drag, startPoint x: 139, startPoint y: 108, endPoint x: 182, endPoint y: 121, distance: 44.7
click at [139, 108] on label "D" at bounding box center [142, 107] width 74 height 15
click at [142, 108] on input "D" at bounding box center [144, 110] width 5 height 5
radio input "true"
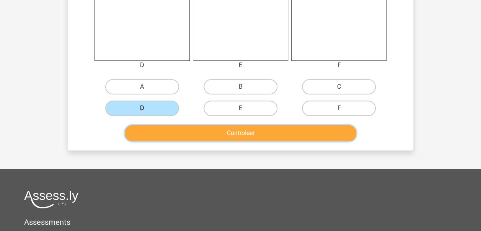
click at [234, 131] on button "Controleer" at bounding box center [241, 133] width 232 height 16
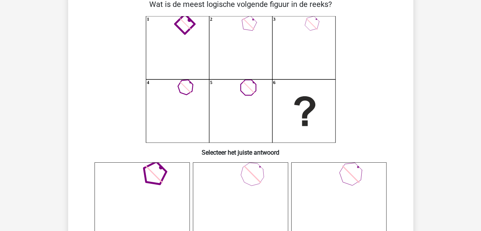
scroll to position [38, 0]
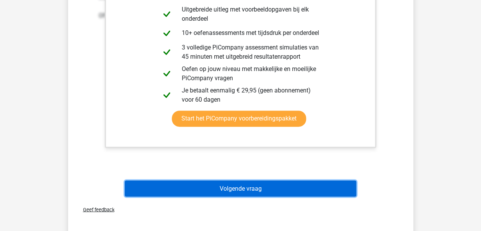
click at [263, 185] on button "Volgende vraag" at bounding box center [241, 188] width 232 height 16
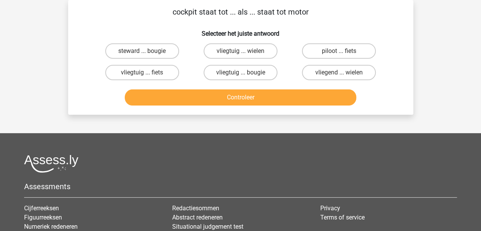
scroll to position [0, 0]
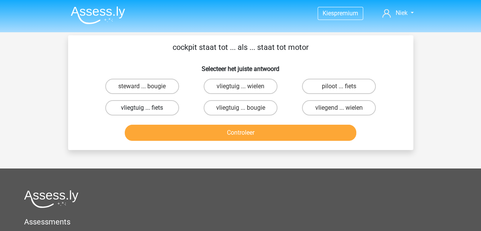
click at [160, 110] on label "vliegtuig ... fiets" at bounding box center [142, 107] width 74 height 15
click at [147, 110] on input "vliegtuig ... fiets" at bounding box center [144, 110] width 5 height 5
radio input "true"
click at [253, 107] on label "vliegtuig ... bougie" at bounding box center [241, 107] width 74 height 15
click at [245, 108] on input "vliegtuig ... bougie" at bounding box center [243, 110] width 5 height 5
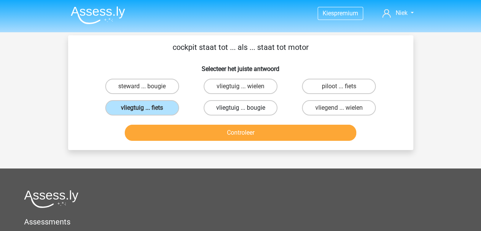
radio input "true"
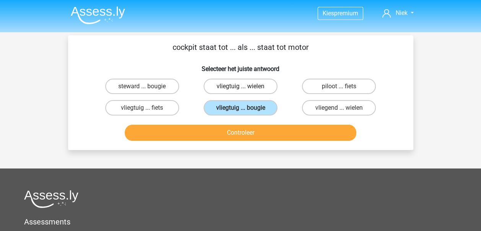
click at [245, 85] on label "vliegtuig ... wielen" at bounding box center [241, 86] width 74 height 15
click at [245, 86] on input "vliegtuig ... wielen" at bounding box center [243, 88] width 5 height 5
radio input "true"
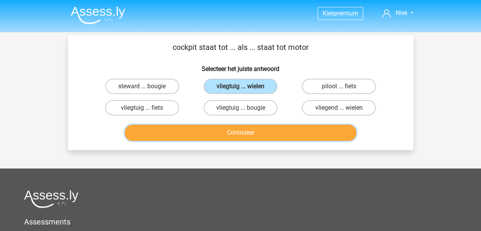
click at [254, 130] on button "Controleer" at bounding box center [241, 132] width 232 height 16
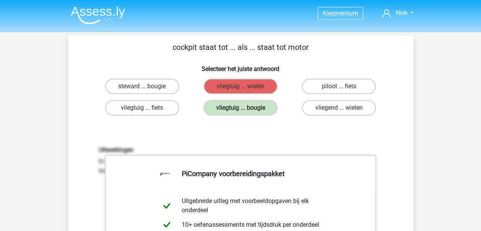
click at [244, 95] on div "vliegtuig ... wielen" at bounding box center [240, 85] width 98 height 21
click at [246, 102] on label "vliegtuig ... bougie" at bounding box center [241, 107] width 74 height 15
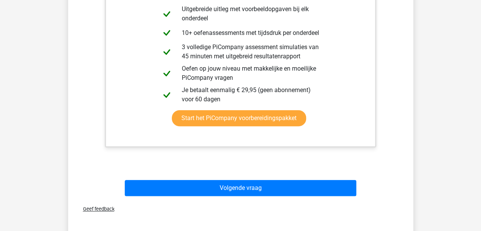
scroll to position [230, 0]
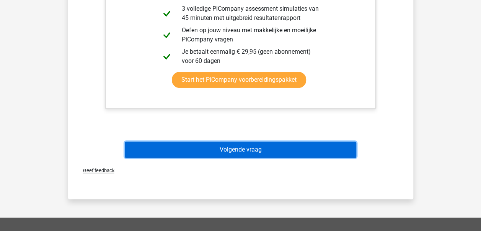
click at [255, 148] on button "Volgende vraag" at bounding box center [241, 149] width 232 height 16
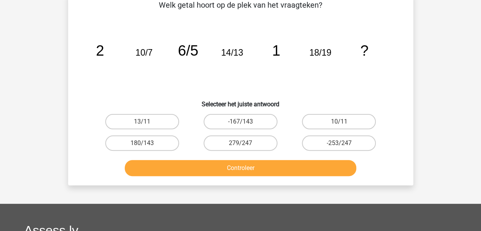
scroll to position [35, 0]
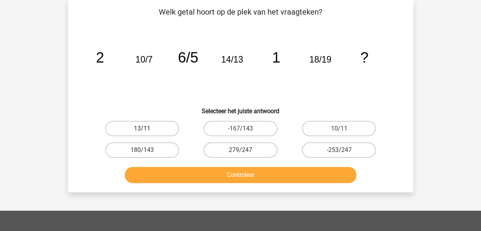
click at [169, 126] on label "13/11" at bounding box center [142, 128] width 74 height 15
click at [147, 128] on input "13/11" at bounding box center [144, 130] width 5 height 5
radio input "true"
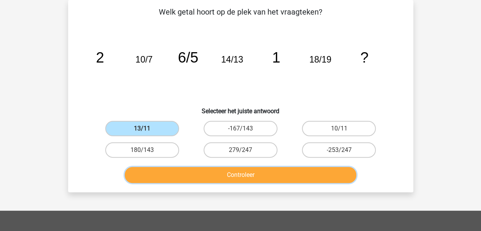
click at [259, 176] on button "Controleer" at bounding box center [241, 175] width 232 height 16
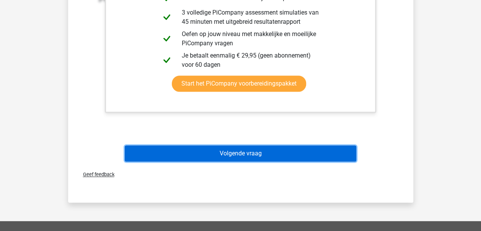
click at [264, 149] on button "Volgende vraag" at bounding box center [241, 153] width 232 height 16
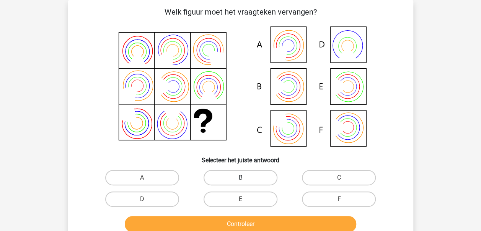
click at [249, 179] on label "B" at bounding box center [241, 177] width 74 height 15
click at [245, 179] on input "B" at bounding box center [243, 179] width 5 height 5
radio input "true"
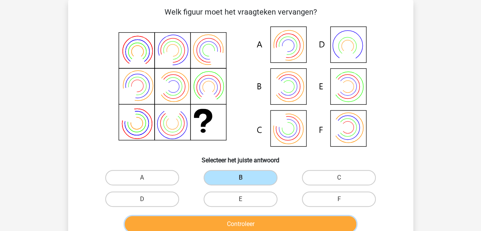
click at [270, 224] on button "Controleer" at bounding box center [241, 224] width 232 height 16
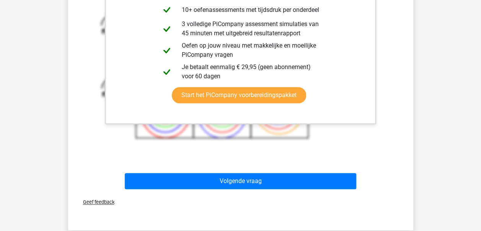
scroll to position [342, 0]
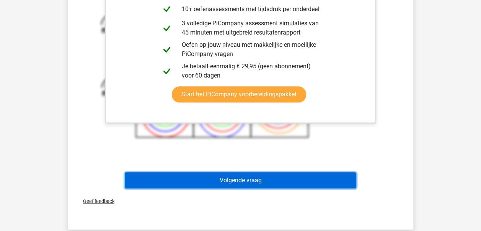
click at [247, 179] on button "Volgende vraag" at bounding box center [241, 180] width 232 height 16
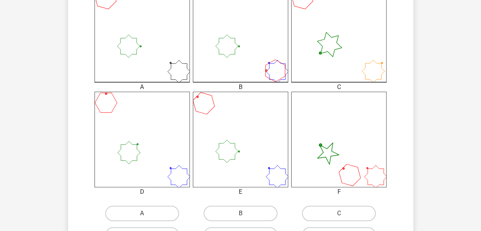
scroll to position [230, 0]
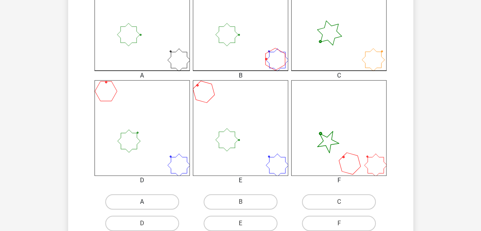
click at [166, 198] on label "A" at bounding box center [142, 201] width 74 height 15
click at [147, 201] on input "A" at bounding box center [144, 203] width 5 height 5
radio input "true"
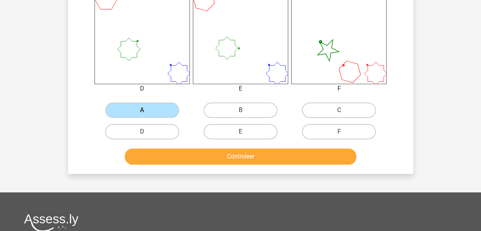
scroll to position [345, 0]
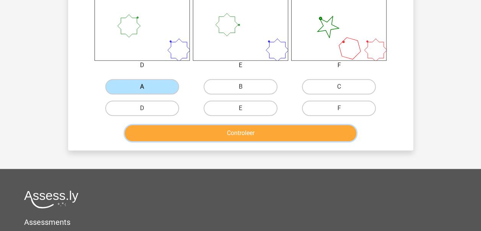
click at [226, 133] on button "Controleer" at bounding box center [241, 133] width 232 height 16
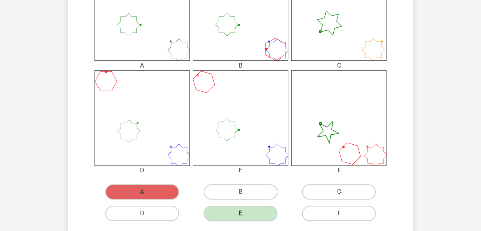
scroll to position [230, 0]
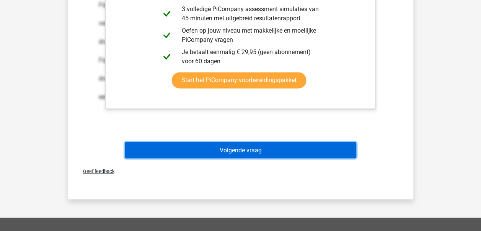
click at [201, 144] on button "Volgende vraag" at bounding box center [241, 150] width 232 height 16
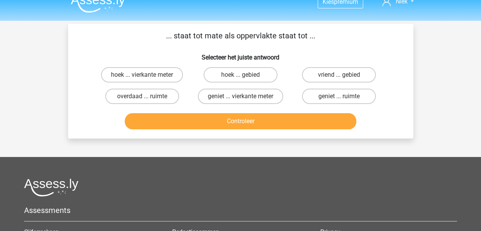
scroll to position [0, 0]
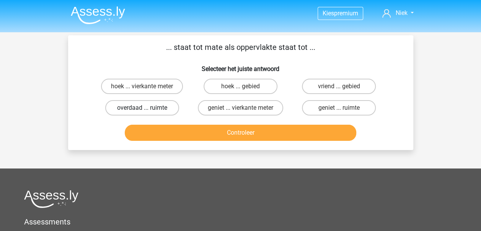
click at [128, 107] on label "overdaad ... ruimte" at bounding box center [142, 107] width 74 height 15
click at [142, 108] on input "overdaad ... ruimte" at bounding box center [144, 110] width 5 height 5
radio input "true"
click at [155, 87] on label "hoek ... vierkante meter" at bounding box center [142, 86] width 82 height 15
click at [147, 87] on input "hoek ... vierkante meter" at bounding box center [144, 88] width 5 height 5
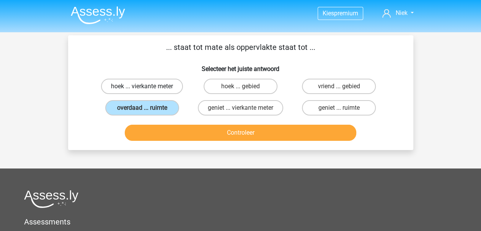
radio input "true"
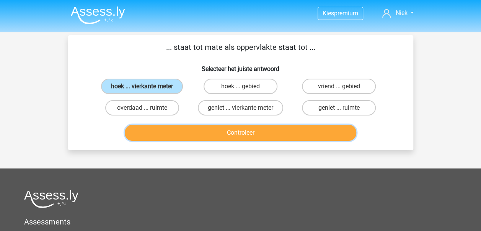
click at [254, 133] on button "Controleer" at bounding box center [241, 132] width 232 height 16
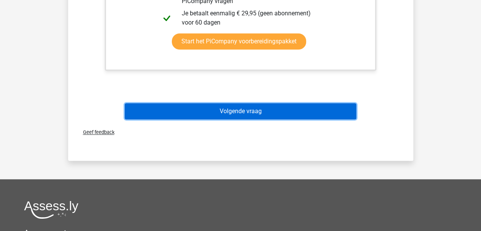
click at [248, 110] on button "Volgende vraag" at bounding box center [241, 111] width 232 height 16
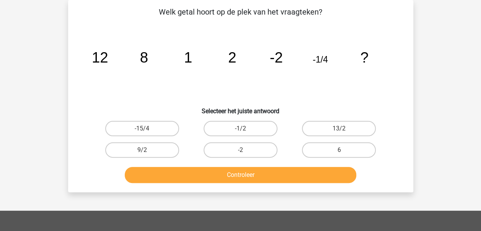
scroll to position [35, 0]
click at [246, 129] on label "-1/2" at bounding box center [241, 128] width 74 height 15
click at [245, 129] on input "-1/2" at bounding box center [243, 130] width 5 height 5
radio input "true"
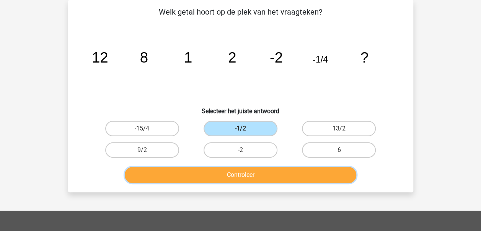
click at [245, 168] on button "Controleer" at bounding box center [241, 175] width 232 height 16
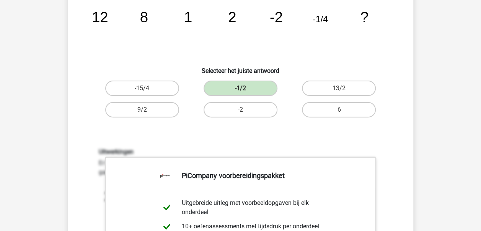
scroll to position [265, 0]
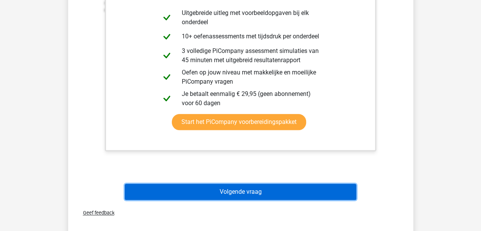
click at [239, 193] on button "Volgende vraag" at bounding box center [241, 191] width 232 height 16
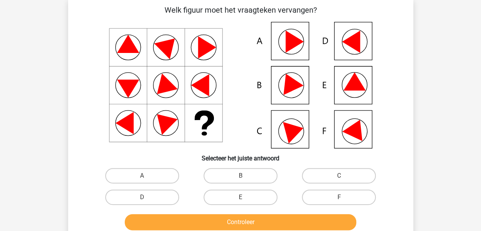
scroll to position [35, 0]
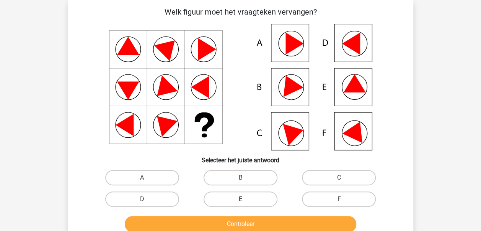
drag, startPoint x: 233, startPoint y: 198, endPoint x: 237, endPoint y: 200, distance: 4.3
click at [233, 198] on label "E" at bounding box center [241, 198] width 74 height 15
click at [241, 199] on input "E" at bounding box center [243, 201] width 5 height 5
radio input "true"
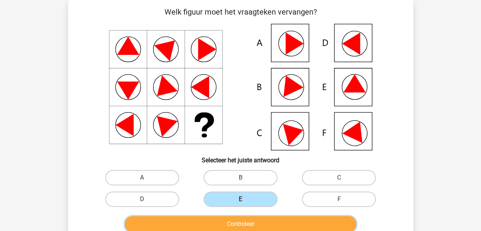
click at [244, 224] on button "Controleer" at bounding box center [241, 224] width 232 height 16
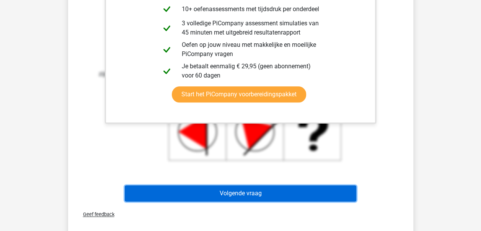
click at [249, 196] on button "Volgende vraag" at bounding box center [241, 193] width 232 height 16
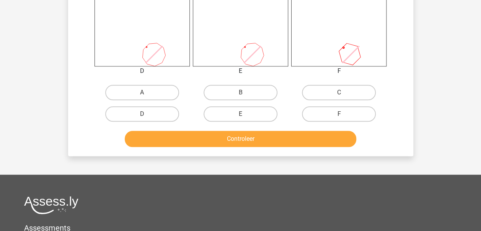
scroll to position [345, 0]
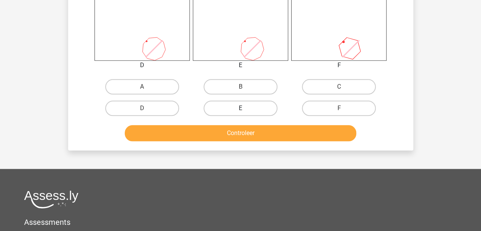
click at [259, 108] on label "E" at bounding box center [241, 107] width 74 height 15
click at [245, 108] on input "E" at bounding box center [243, 110] width 5 height 5
radio input "true"
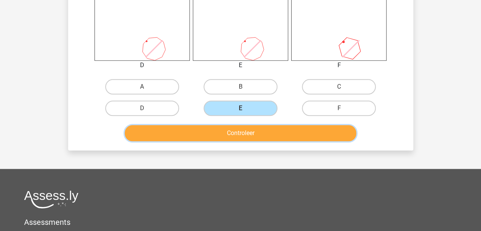
click at [259, 134] on button "Controleer" at bounding box center [241, 133] width 232 height 16
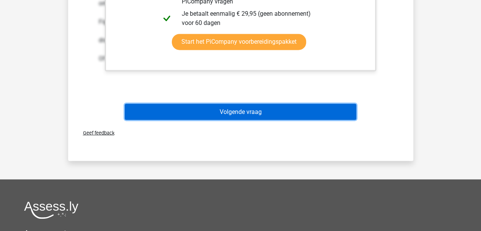
drag, startPoint x: 257, startPoint y: 113, endPoint x: 259, endPoint y: 118, distance: 5.1
click at [257, 113] on button "Volgende vraag" at bounding box center [241, 111] width 232 height 16
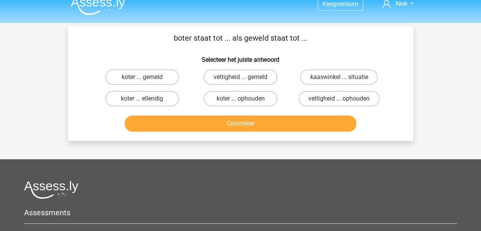
scroll to position [0, 0]
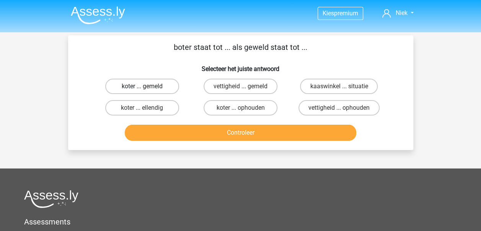
click at [148, 85] on label "koter ... gemeld" at bounding box center [142, 86] width 74 height 15
click at [147, 86] on input "koter ... gemeld" at bounding box center [144, 88] width 5 height 5
radio input "true"
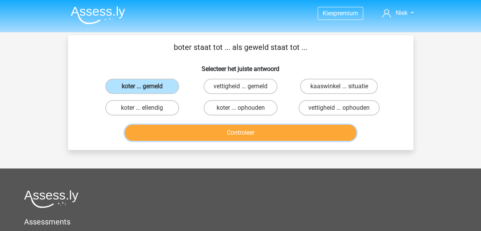
click at [247, 132] on button "Controleer" at bounding box center [241, 132] width 232 height 16
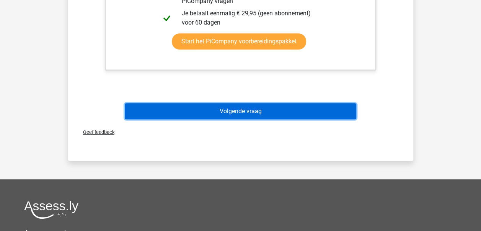
click at [234, 110] on button "Volgende vraag" at bounding box center [241, 111] width 232 height 16
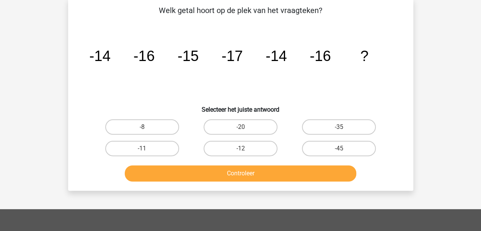
scroll to position [35, 0]
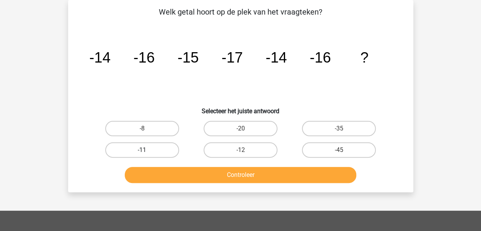
click at [167, 144] on label "-11" at bounding box center [142, 149] width 74 height 15
click at [147, 150] on input "-11" at bounding box center [144, 152] width 5 height 5
radio input "true"
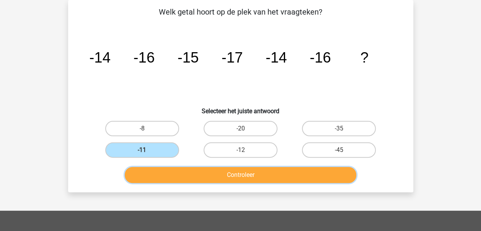
click at [211, 176] on button "Controleer" at bounding box center [241, 175] width 232 height 16
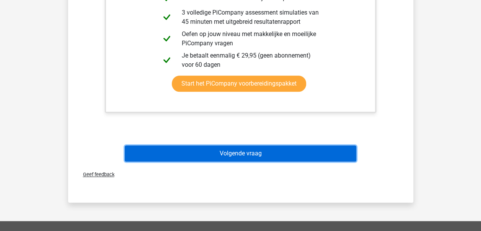
click at [224, 151] on button "Volgende vraag" at bounding box center [241, 153] width 232 height 16
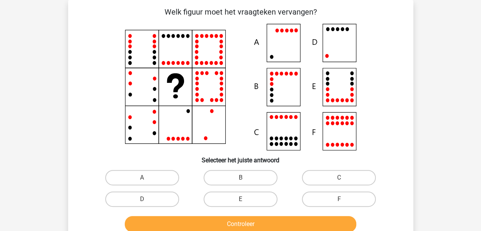
click at [337, 50] on icon at bounding box center [241, 87] width 309 height 126
click at [160, 199] on label "D" at bounding box center [142, 198] width 74 height 15
click at [147, 199] on input "D" at bounding box center [144, 201] width 5 height 5
radio input "true"
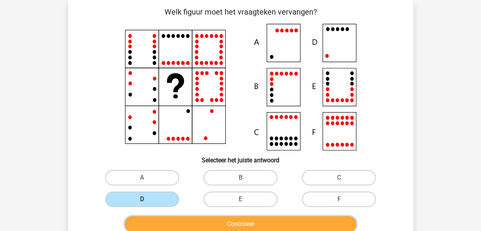
click at [245, 221] on button "Controleer" at bounding box center [241, 224] width 232 height 16
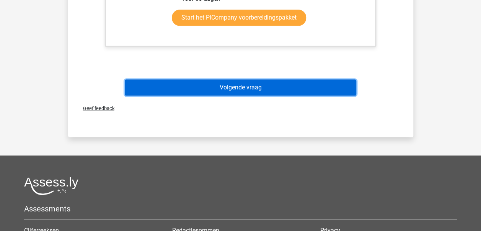
click at [236, 92] on button "Volgende vraag" at bounding box center [241, 87] width 232 height 16
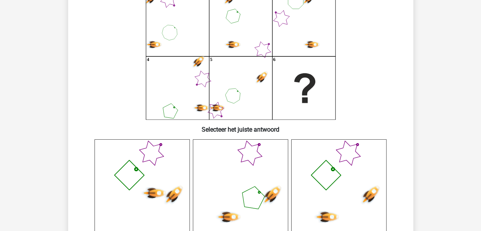
scroll to position [0, 0]
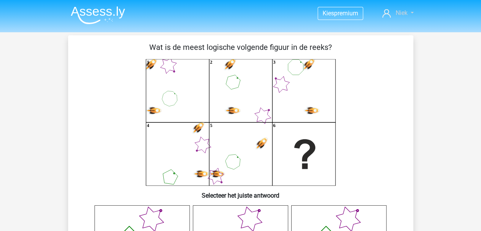
click at [399, 11] on span "Niek" at bounding box center [402, 12] width 12 height 7
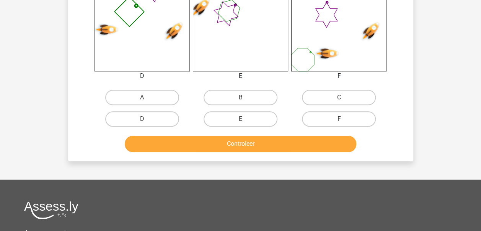
scroll to position [306, 0]
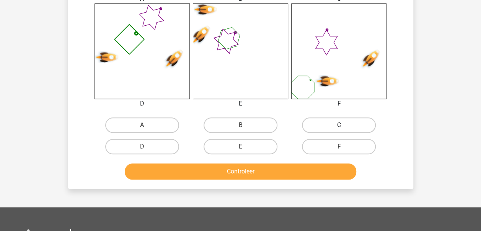
click at [355, 128] on label "C" at bounding box center [339, 124] width 74 height 15
click at [344, 128] on input "C" at bounding box center [341, 127] width 5 height 5
radio input "true"
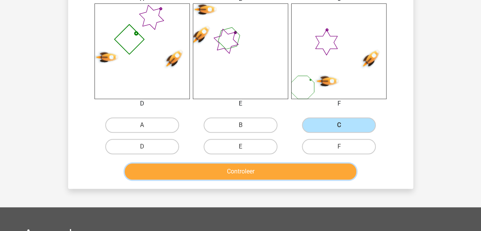
click at [286, 167] on button "Controleer" at bounding box center [241, 171] width 232 height 16
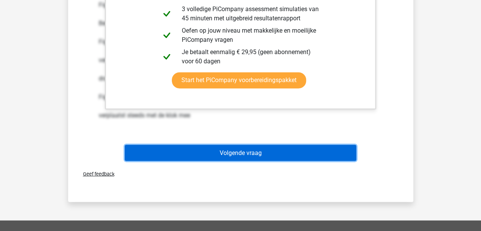
click at [278, 152] on button "Volgende vraag" at bounding box center [241, 152] width 232 height 16
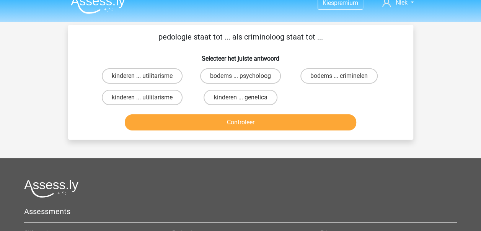
scroll to position [0, 0]
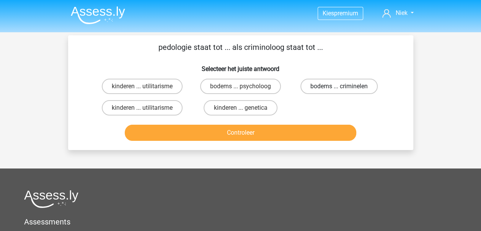
click at [345, 84] on label "bodems ... criminelen" at bounding box center [339, 86] width 77 height 15
click at [344, 86] on input "bodems ... criminelen" at bounding box center [341, 88] width 5 height 5
radio input "true"
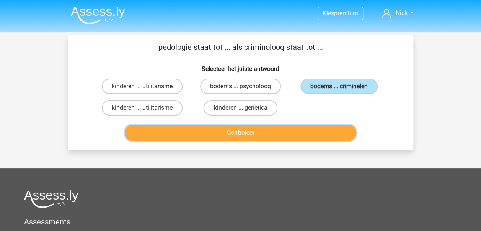
click at [241, 131] on button "Controleer" at bounding box center [241, 132] width 232 height 16
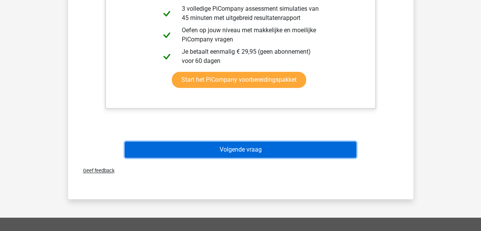
click at [236, 152] on button "Volgende vraag" at bounding box center [241, 149] width 232 height 16
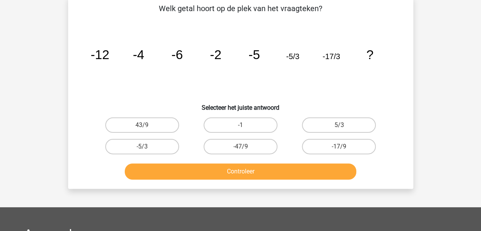
scroll to position [35, 0]
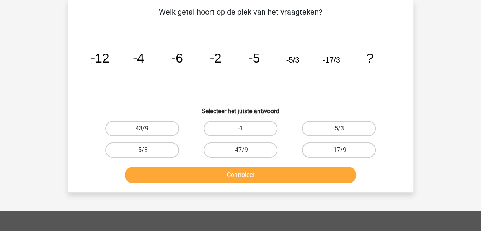
click at [342, 150] on input "-17/9" at bounding box center [341, 152] width 5 height 5
radio input "true"
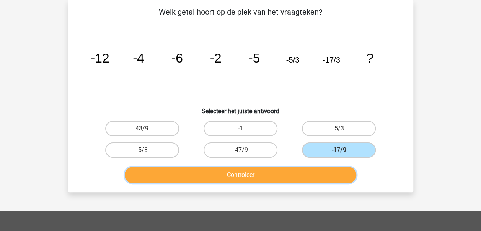
click at [301, 171] on button "Controleer" at bounding box center [241, 175] width 232 height 16
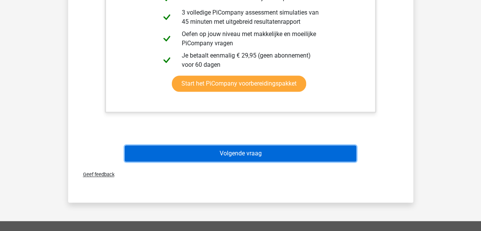
click at [261, 155] on button "Volgende vraag" at bounding box center [241, 153] width 232 height 16
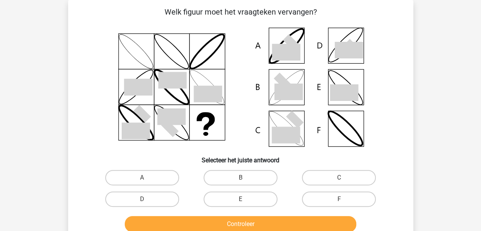
click at [292, 89] on icon at bounding box center [289, 91] width 28 height 16
click at [255, 177] on label "B" at bounding box center [241, 177] width 74 height 15
click at [245, 177] on input "B" at bounding box center [243, 179] width 5 height 5
radio input "true"
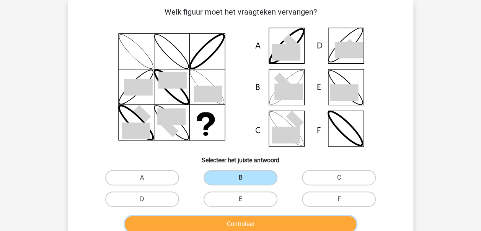
click at [266, 221] on button "Controleer" at bounding box center [241, 224] width 232 height 16
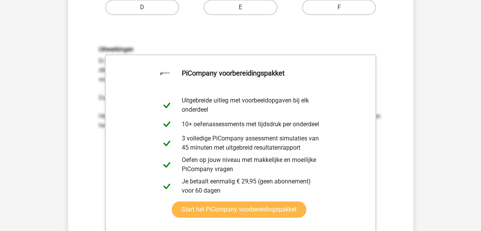
scroll to position [380, 0]
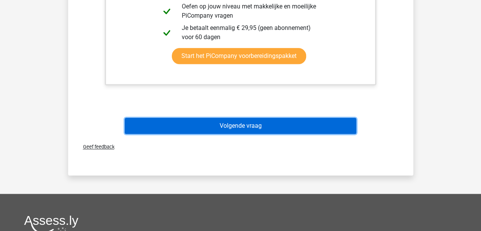
click at [250, 123] on button "Volgende vraag" at bounding box center [241, 126] width 232 height 16
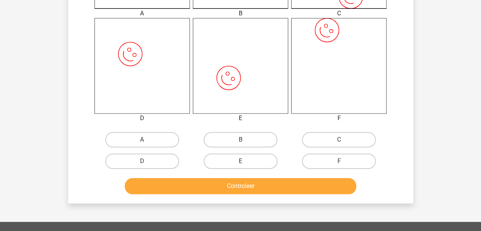
scroll to position [342, 0]
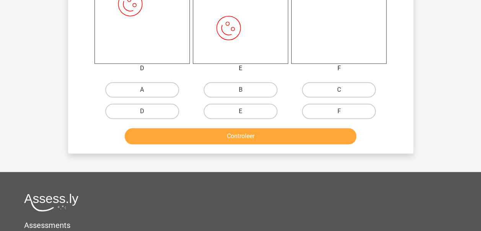
click at [243, 92] on input "B" at bounding box center [243, 92] width 5 height 5
radio input "true"
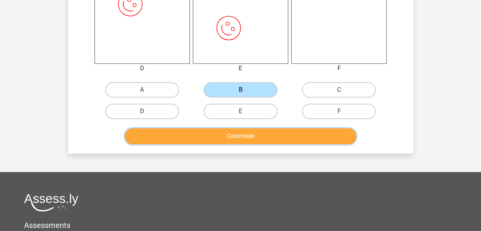
click at [241, 134] on button "Controleer" at bounding box center [241, 136] width 232 height 16
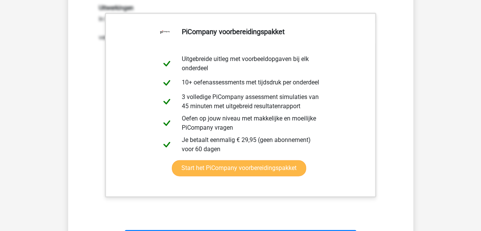
scroll to position [571, 0]
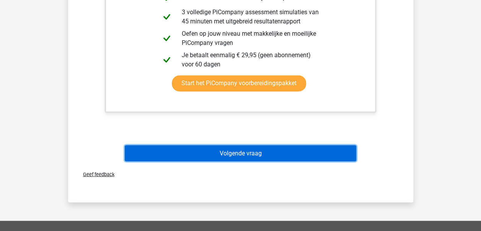
click at [242, 152] on button "Volgende vraag" at bounding box center [241, 153] width 232 height 16
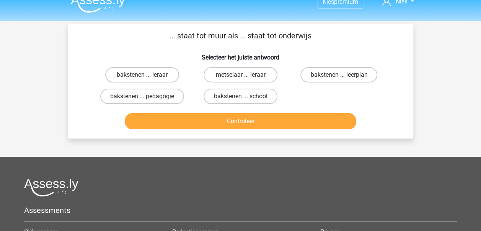
scroll to position [0, 0]
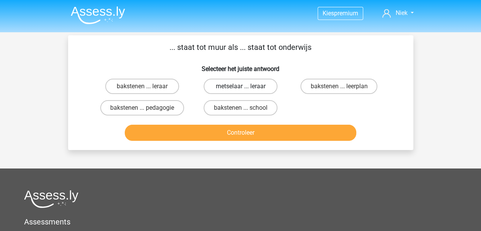
click at [234, 86] on label "metselaar ... leraar" at bounding box center [241, 86] width 74 height 15
click at [241, 86] on input "metselaar ... leraar" at bounding box center [243, 88] width 5 height 5
radio input "true"
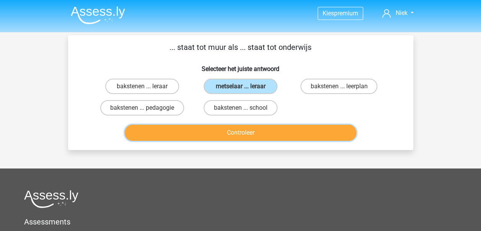
click at [239, 132] on button "Controleer" at bounding box center [241, 132] width 232 height 16
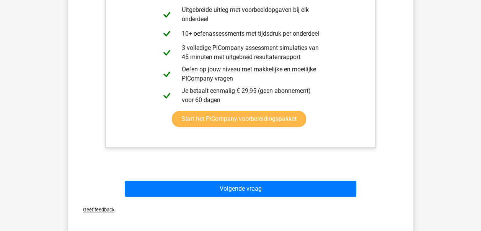
scroll to position [191, 0]
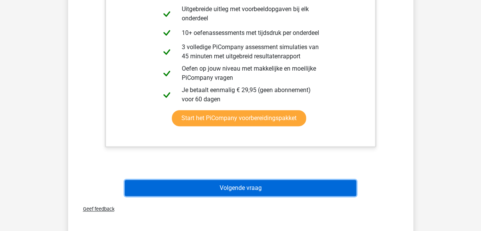
click at [241, 189] on button "Volgende vraag" at bounding box center [241, 188] width 232 height 16
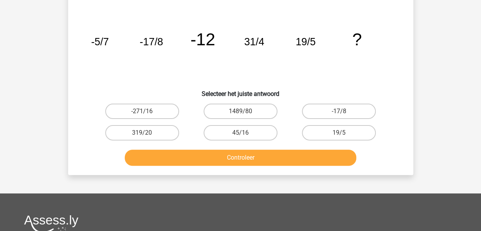
scroll to position [35, 0]
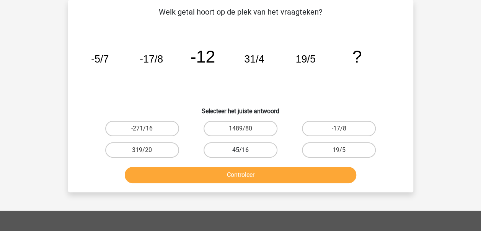
click at [256, 151] on label "45/16" at bounding box center [241, 149] width 74 height 15
click at [245, 151] on input "45/16" at bounding box center [243, 152] width 5 height 5
radio input "true"
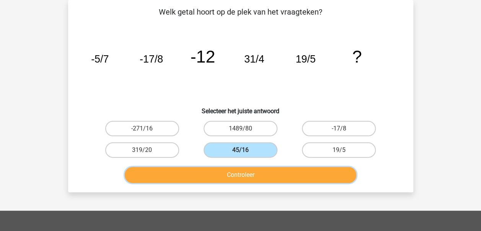
click at [260, 171] on button "Controleer" at bounding box center [241, 175] width 232 height 16
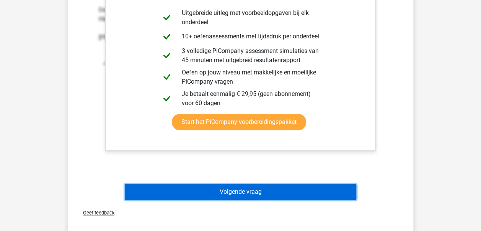
click at [248, 191] on button "Volgende vraag" at bounding box center [241, 191] width 232 height 16
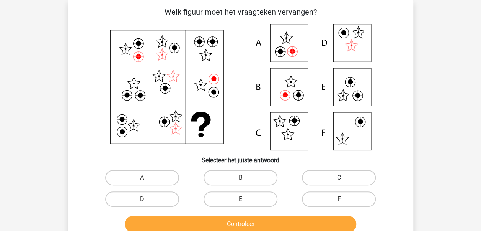
click at [344, 178] on label "C" at bounding box center [339, 177] width 74 height 15
click at [344, 178] on input "C" at bounding box center [341, 179] width 5 height 5
radio input "true"
click at [356, 89] on icon at bounding box center [241, 87] width 309 height 126
click at [290, 43] on icon at bounding box center [286, 37] width 12 height 11
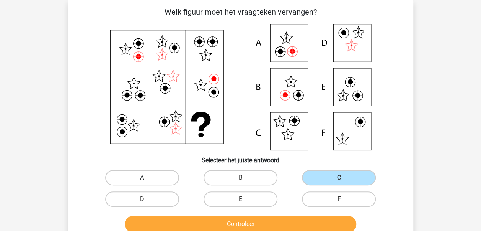
click at [138, 179] on label "A" at bounding box center [142, 177] width 74 height 15
click at [142, 179] on input "A" at bounding box center [144, 179] width 5 height 5
radio input "true"
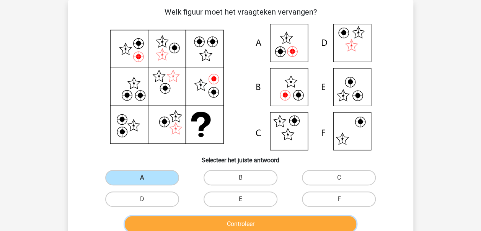
click at [224, 220] on button "Controleer" at bounding box center [241, 224] width 232 height 16
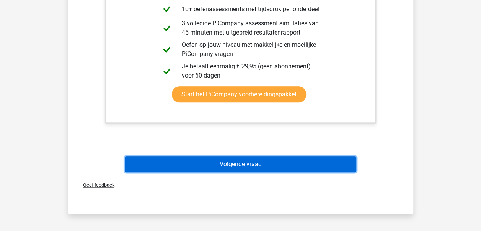
click at [254, 166] on button "Volgende vraag" at bounding box center [241, 164] width 232 height 16
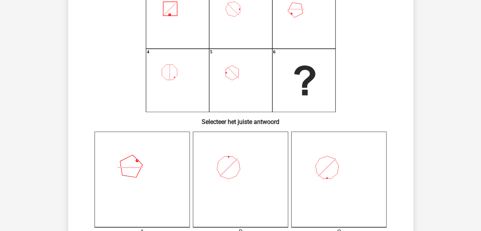
scroll to position [74, 0]
click at [342, 163] on icon at bounding box center [338, 178] width 95 height 95
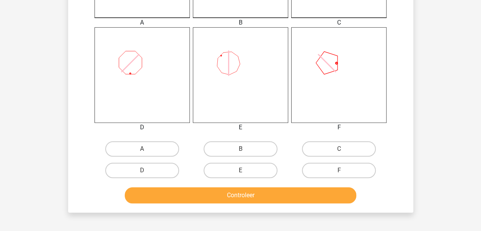
scroll to position [303, 0]
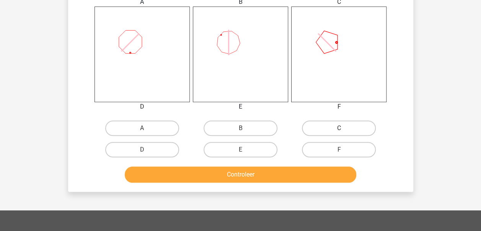
click at [327, 130] on label "C" at bounding box center [339, 127] width 74 height 15
click at [339, 130] on input "C" at bounding box center [341, 130] width 5 height 5
radio input "true"
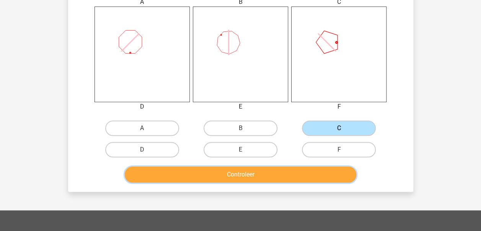
click at [285, 178] on button "Controleer" at bounding box center [241, 174] width 232 height 16
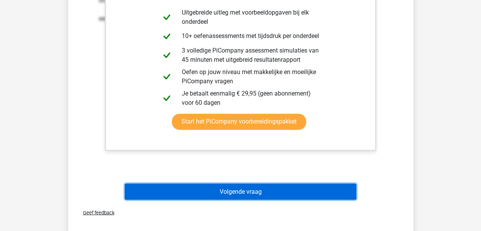
click at [281, 191] on button "Volgende vraag" at bounding box center [241, 191] width 232 height 16
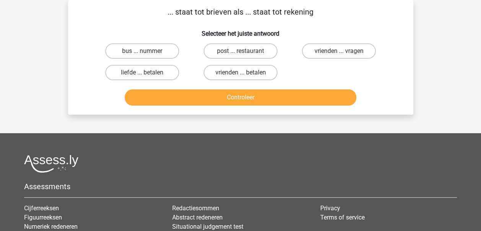
scroll to position [0, 0]
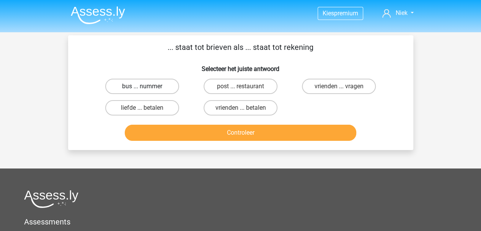
click at [144, 86] on label "bus ... nummer" at bounding box center [142, 86] width 74 height 15
click at [144, 86] on input "bus ... nummer" at bounding box center [144, 88] width 5 height 5
radio input "true"
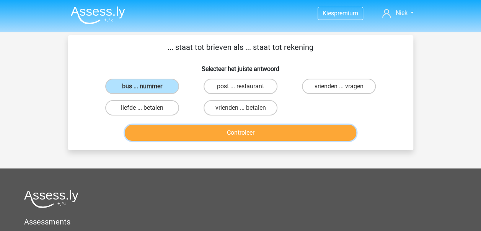
click at [228, 137] on button "Controleer" at bounding box center [241, 132] width 232 height 16
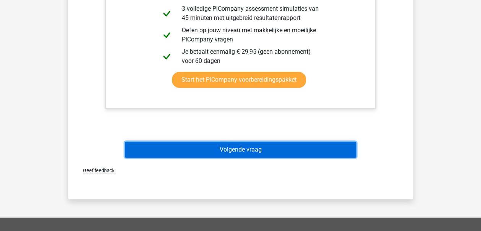
click at [251, 152] on button "Volgende vraag" at bounding box center [241, 149] width 232 height 16
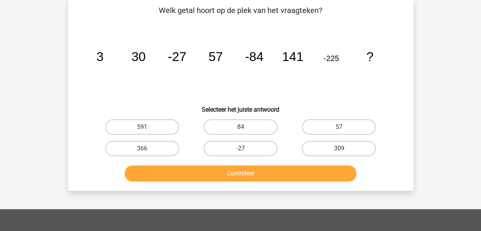
scroll to position [35, 0]
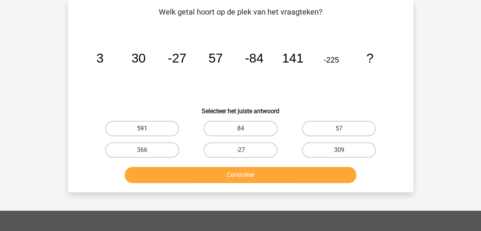
click at [138, 129] on label "591" at bounding box center [142, 128] width 74 height 15
click at [142, 129] on input "591" at bounding box center [144, 130] width 5 height 5
radio input "true"
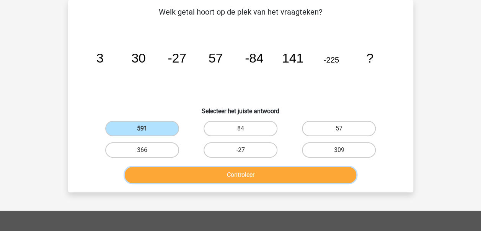
click at [250, 177] on button "Controleer" at bounding box center [241, 175] width 232 height 16
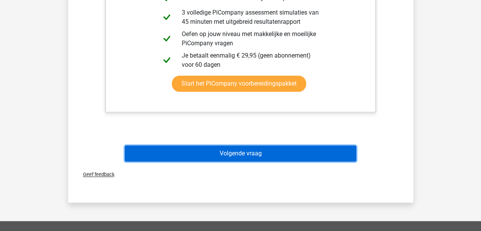
click at [234, 155] on button "Volgende vraag" at bounding box center [241, 153] width 232 height 16
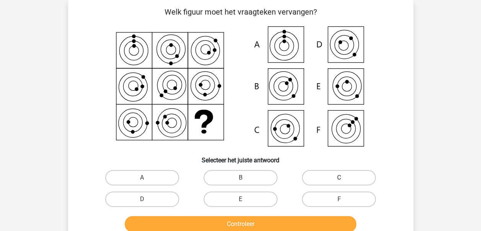
click at [313, 175] on label "C" at bounding box center [339, 177] width 74 height 15
click at [339, 177] on input "C" at bounding box center [341, 179] width 5 height 5
radio input "true"
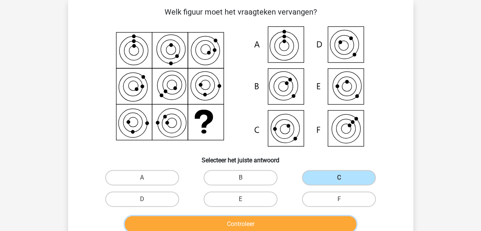
click at [272, 223] on button "Controleer" at bounding box center [241, 224] width 232 height 16
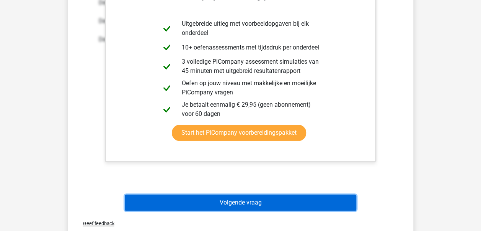
click at [259, 201] on button "Volgende vraag" at bounding box center [241, 202] width 232 height 16
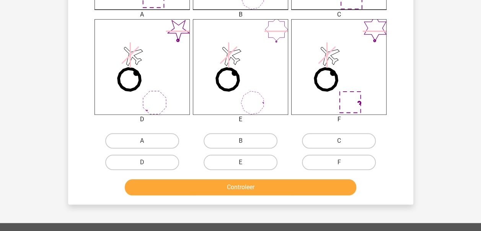
scroll to position [306, 0]
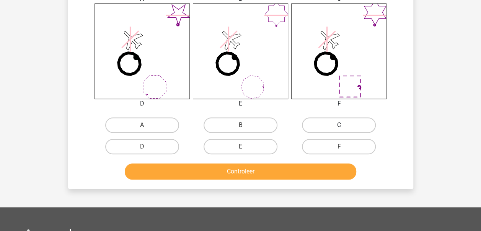
click at [321, 125] on label "C" at bounding box center [339, 124] width 74 height 15
click at [339, 125] on input "C" at bounding box center [341, 127] width 5 height 5
radio input "true"
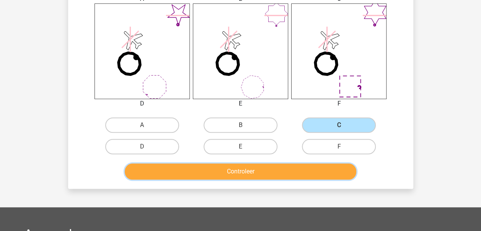
click at [287, 172] on button "Controleer" at bounding box center [241, 171] width 232 height 16
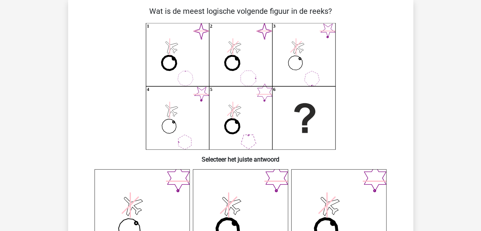
scroll to position [0, 0]
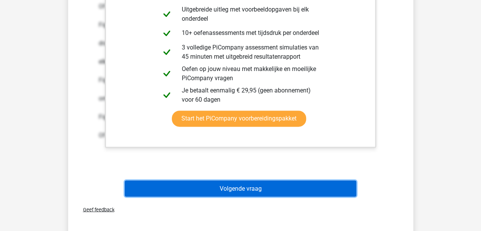
click at [248, 189] on button "Volgende vraag" at bounding box center [241, 188] width 232 height 16
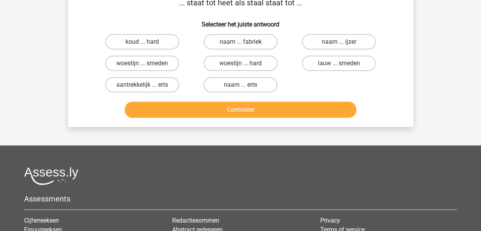
scroll to position [35, 0]
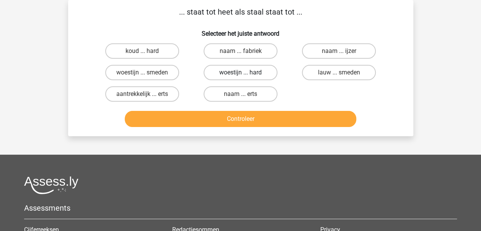
click at [252, 72] on label "woestijn ... hard" at bounding box center [241, 72] width 74 height 15
click at [245, 72] on input "woestijn ... hard" at bounding box center [243, 74] width 5 height 5
radio input "true"
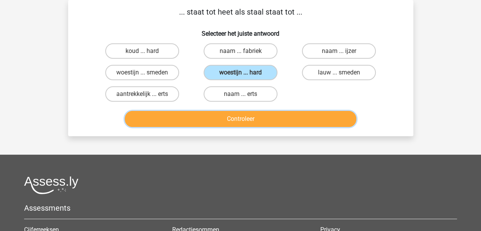
click at [239, 118] on button "Controleer" at bounding box center [241, 119] width 232 height 16
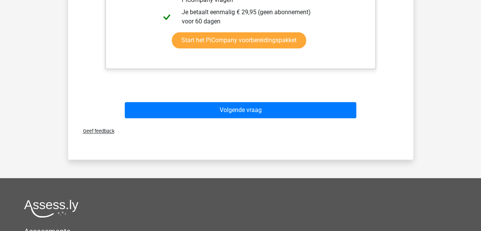
scroll to position [303, 0]
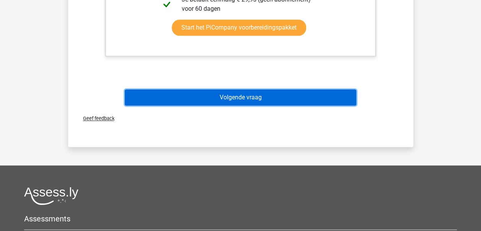
click at [237, 94] on button "Volgende vraag" at bounding box center [241, 97] width 232 height 16
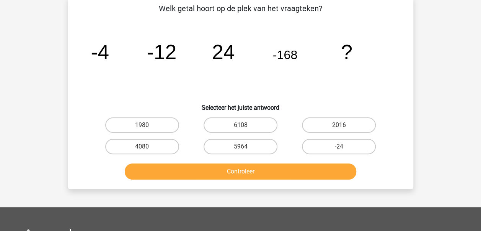
scroll to position [35, 0]
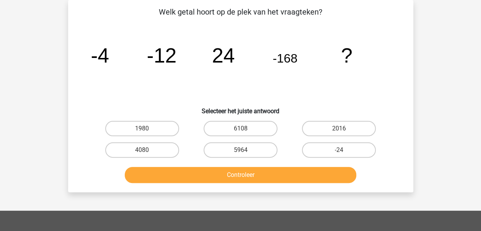
click at [313, 93] on icon "image/svg+xml -4 -12 24 -168 ?" at bounding box center [241, 62] width 309 height 77
click at [313, 96] on icon "image/svg+xml -4 -12 24 -168 ?" at bounding box center [241, 62] width 309 height 77
click at [332, 127] on label "2016" at bounding box center [339, 128] width 74 height 15
click at [339, 128] on input "2016" at bounding box center [341, 130] width 5 height 5
radio input "true"
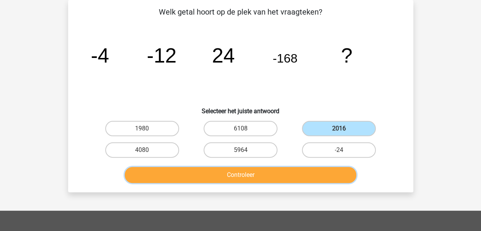
click at [299, 177] on button "Controleer" at bounding box center [241, 175] width 232 height 16
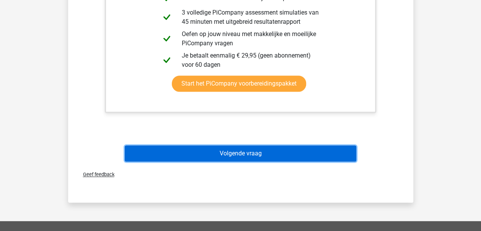
click at [290, 153] on button "Volgende vraag" at bounding box center [241, 153] width 232 height 16
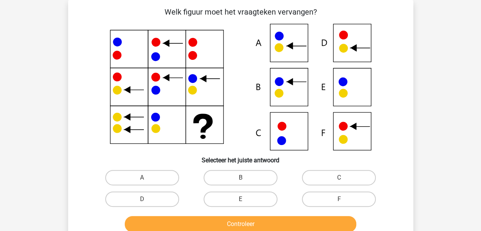
click at [337, 83] on icon at bounding box center [241, 87] width 309 height 126
click at [249, 199] on label "E" at bounding box center [241, 198] width 74 height 15
click at [245, 199] on input "E" at bounding box center [243, 201] width 5 height 5
radio input "true"
click at [318, 173] on label "C" at bounding box center [339, 177] width 74 height 15
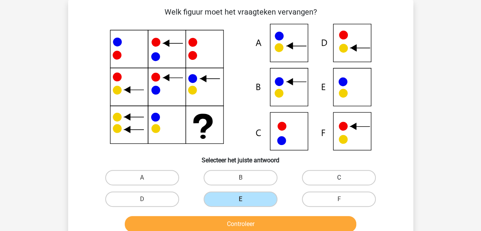
click at [339, 177] on input "C" at bounding box center [341, 179] width 5 height 5
radio input "true"
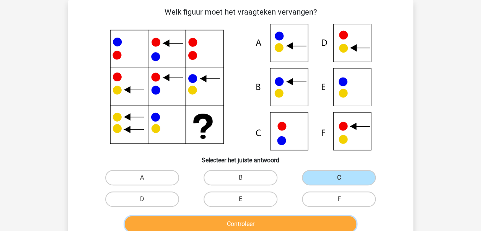
click at [227, 223] on button "Controleer" at bounding box center [241, 224] width 232 height 16
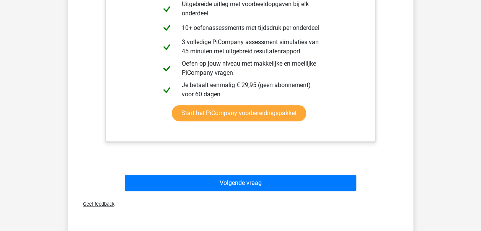
scroll to position [342, 0]
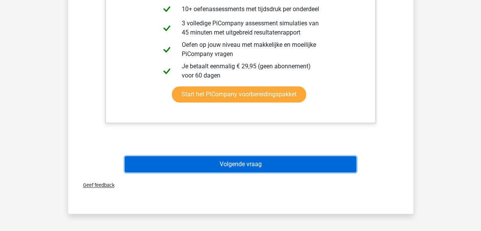
click at [275, 166] on button "Volgende vraag" at bounding box center [241, 164] width 232 height 16
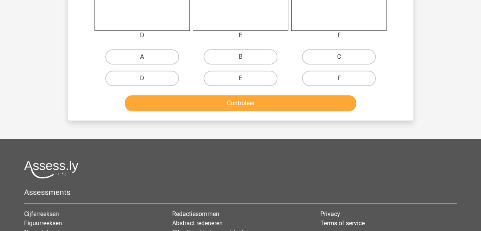
scroll to position [383, 0]
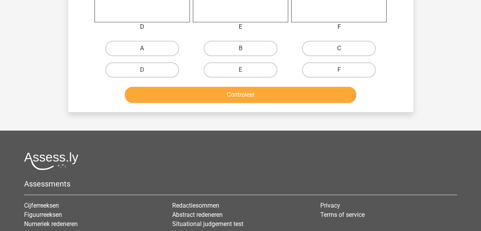
click at [340, 49] on input "C" at bounding box center [341, 50] width 5 height 5
radio input "true"
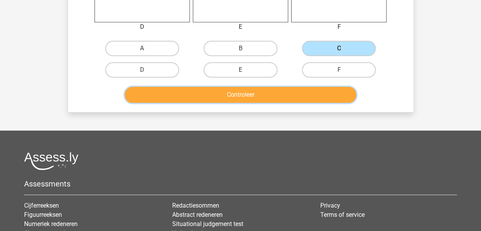
click at [286, 92] on button "Controleer" at bounding box center [241, 95] width 232 height 16
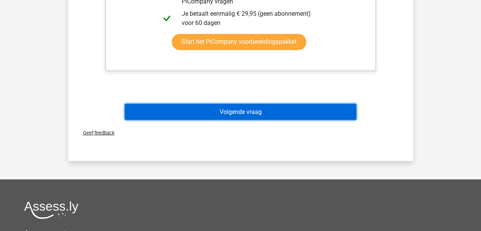
click at [280, 111] on button "Volgende vraag" at bounding box center [241, 111] width 232 height 16
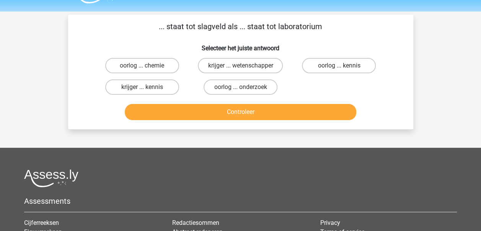
scroll to position [0, 0]
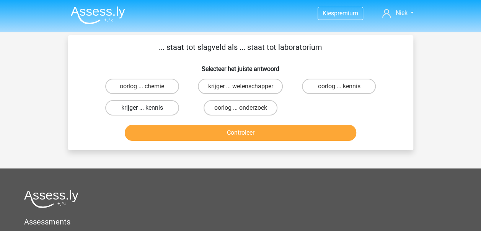
click at [152, 110] on label "krijger ... kennis" at bounding box center [142, 107] width 74 height 15
click at [147, 110] on input "krijger ... kennis" at bounding box center [144, 110] width 5 height 5
radio input "true"
click at [237, 89] on label "krijger ... wetenschapper" at bounding box center [240, 86] width 85 height 15
click at [241, 89] on input "krijger ... wetenschapper" at bounding box center [243, 88] width 5 height 5
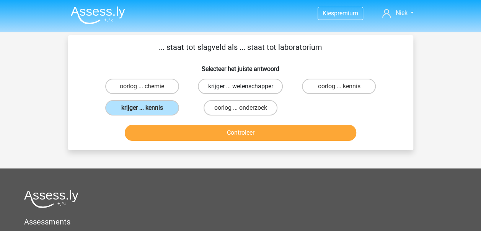
radio input "true"
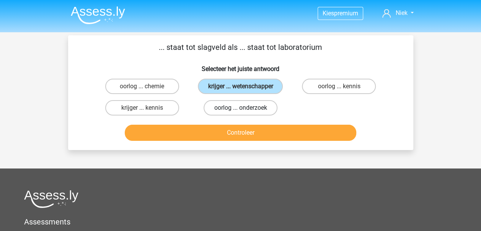
click at [240, 108] on label "oorlog ... onderzoek" at bounding box center [241, 107] width 74 height 15
click at [241, 108] on input "oorlog ... onderzoek" at bounding box center [243, 110] width 5 height 5
radio input "true"
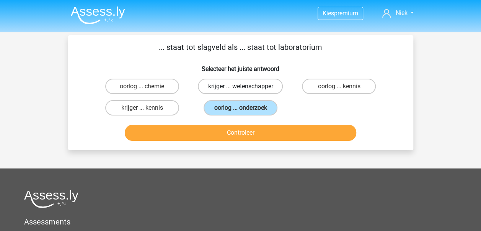
click at [237, 88] on label "krijger ... wetenschapper" at bounding box center [240, 86] width 85 height 15
click at [241, 88] on input "krijger ... wetenschapper" at bounding box center [243, 88] width 5 height 5
radio input "true"
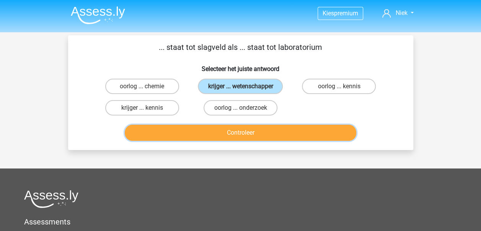
click at [242, 131] on button "Controleer" at bounding box center [241, 132] width 232 height 16
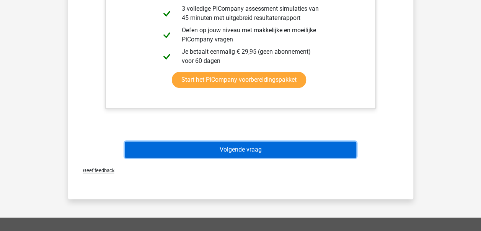
click at [246, 156] on button "Volgende vraag" at bounding box center [241, 149] width 232 height 16
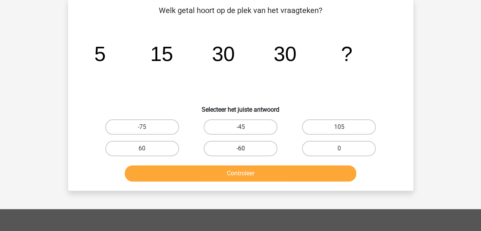
scroll to position [35, 0]
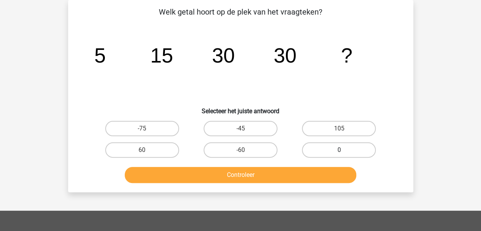
click at [351, 147] on label "0" at bounding box center [339, 149] width 74 height 15
click at [344, 150] on input "0" at bounding box center [341, 152] width 5 height 5
radio input "true"
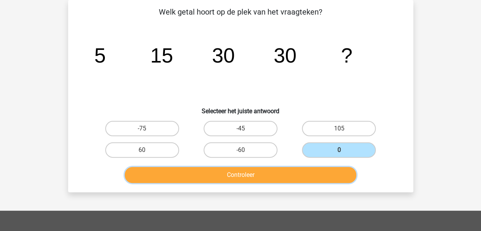
click at [311, 172] on button "Controleer" at bounding box center [241, 175] width 232 height 16
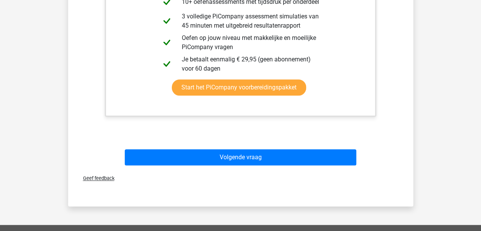
scroll to position [380, 0]
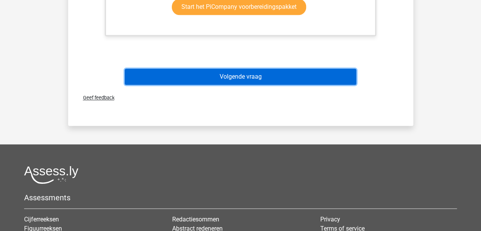
click at [254, 76] on button "Volgende vraag" at bounding box center [241, 77] width 232 height 16
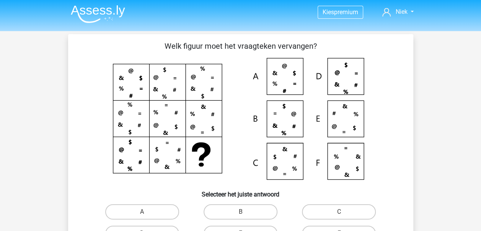
scroll to position [0, 0]
